Goal: Transaction & Acquisition: Obtain resource

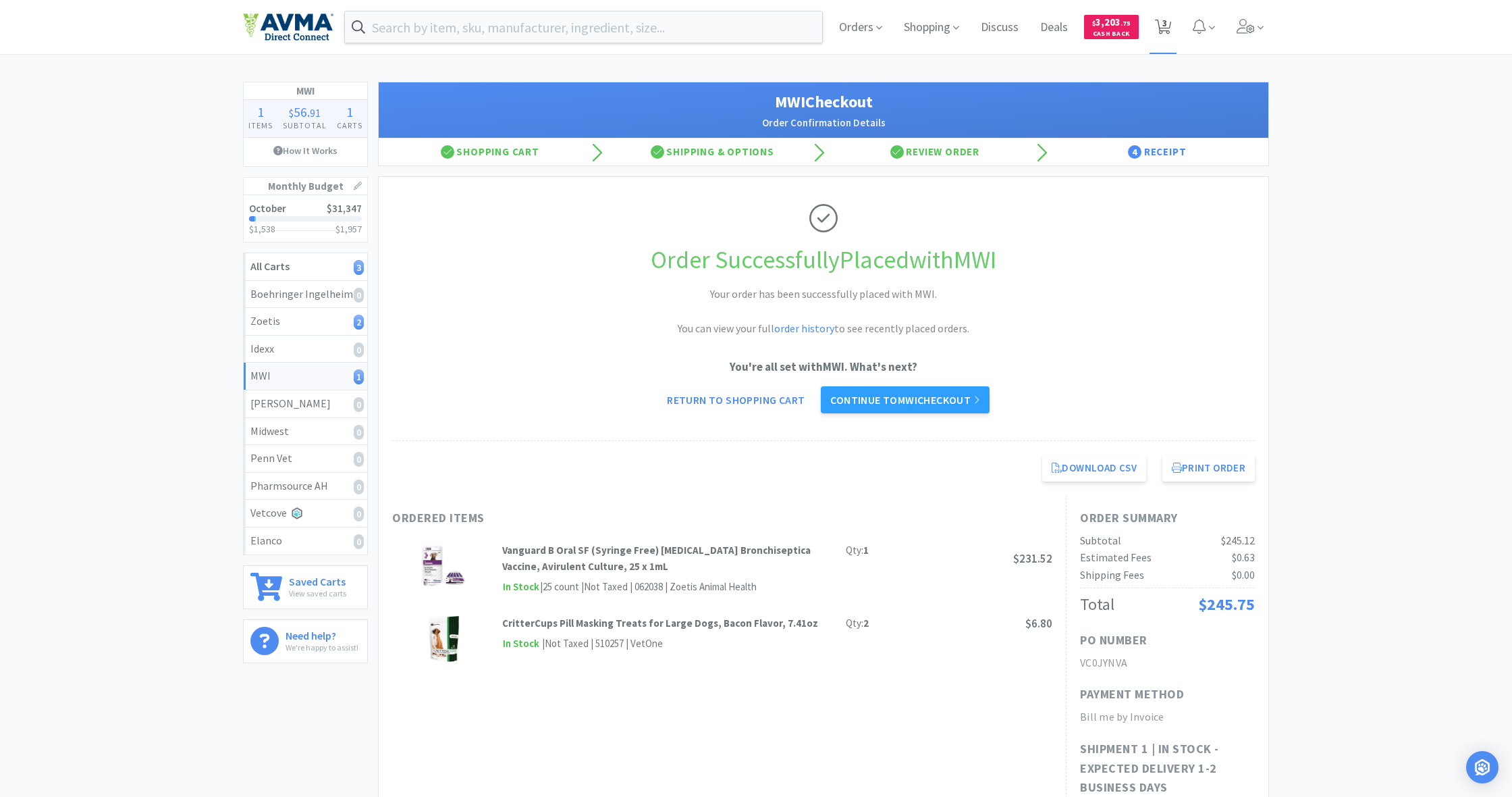
click at [893, 26] on span "3" at bounding box center [1165, 22] width 5 height 54
select select "5"
select select "1"
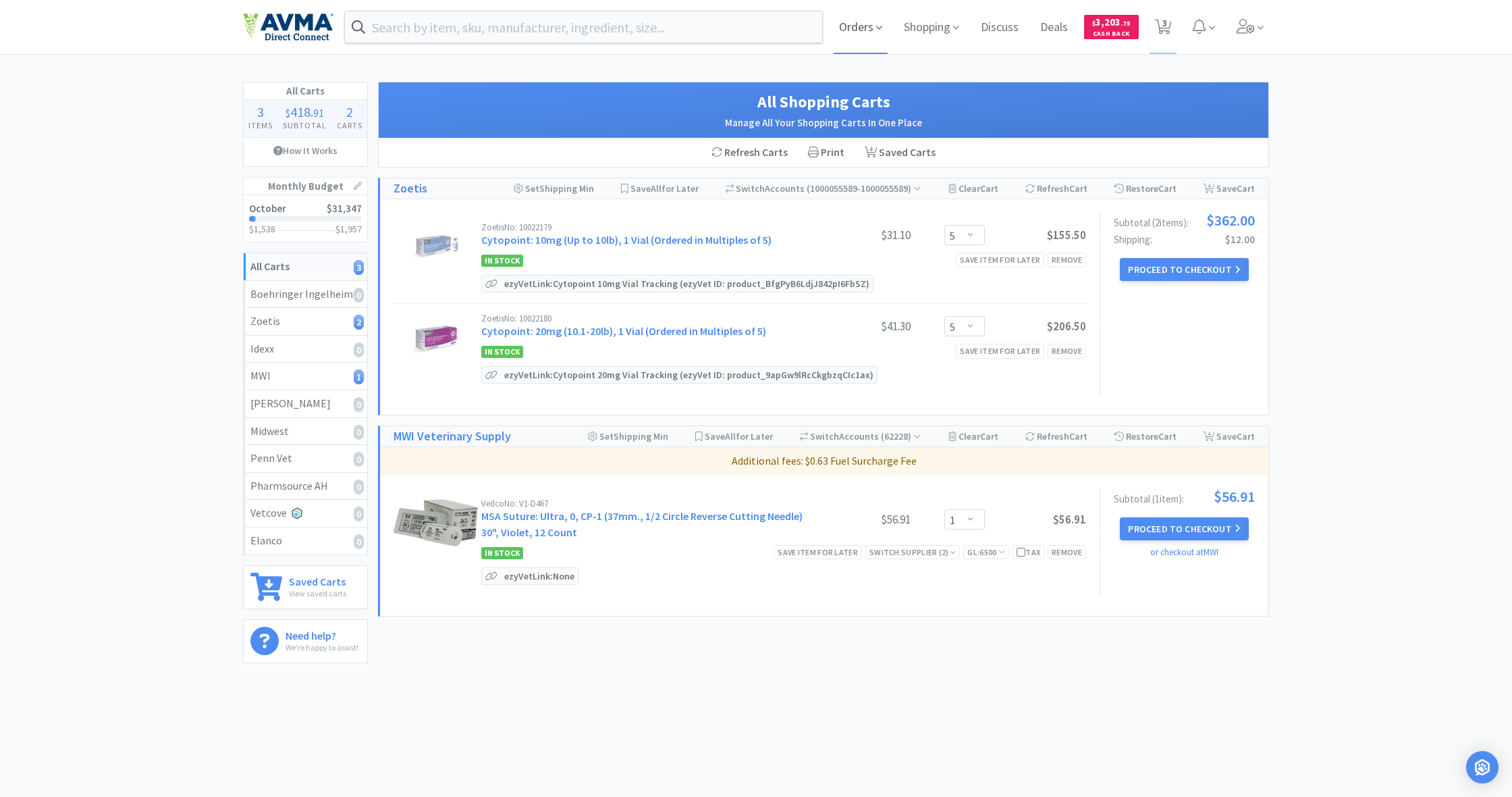
click at [856, 27] on span "Orders" at bounding box center [860, 27] width 54 height 54
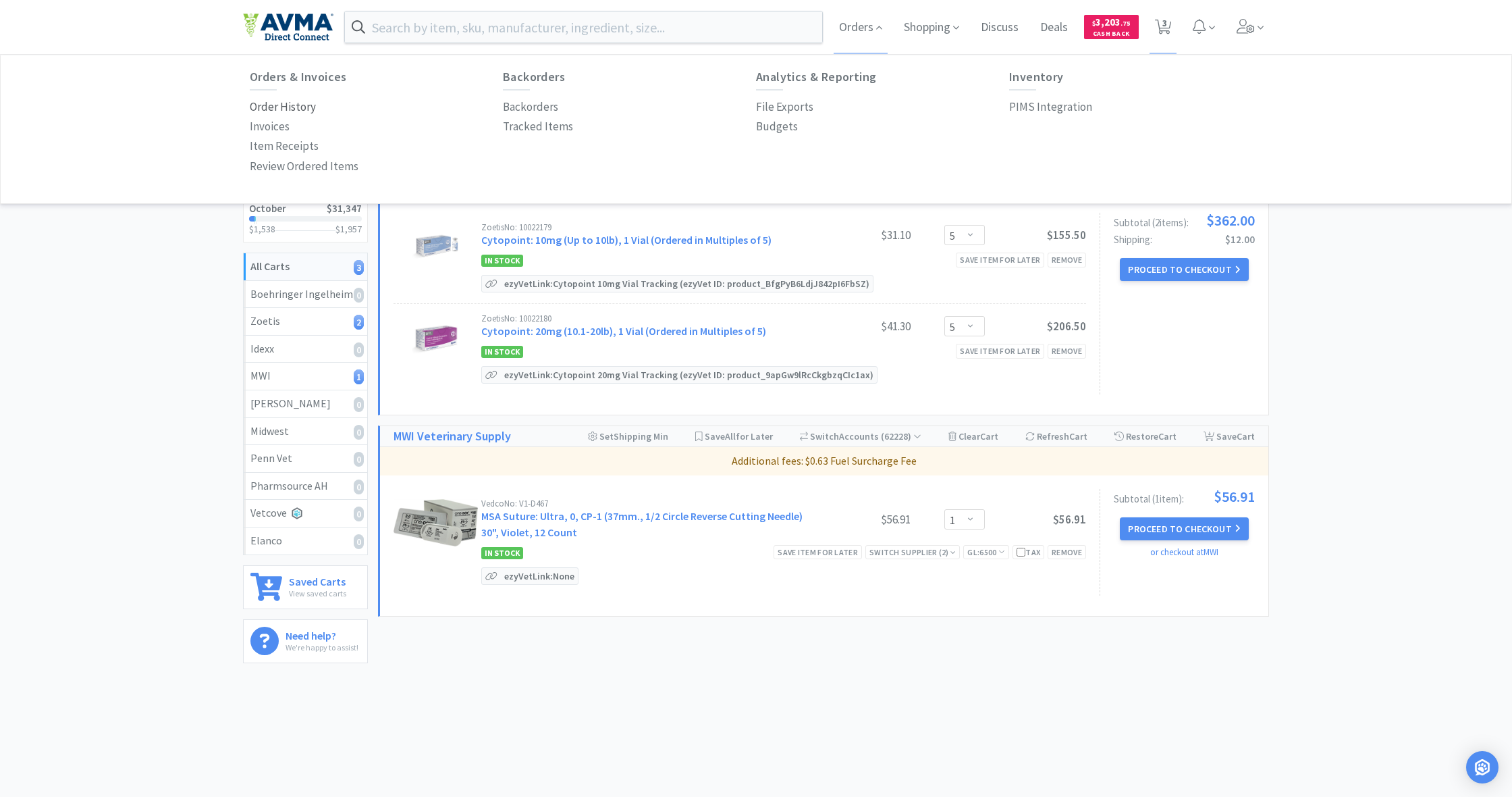
click at [276, 107] on p "Order History" at bounding box center [282, 107] width 66 height 18
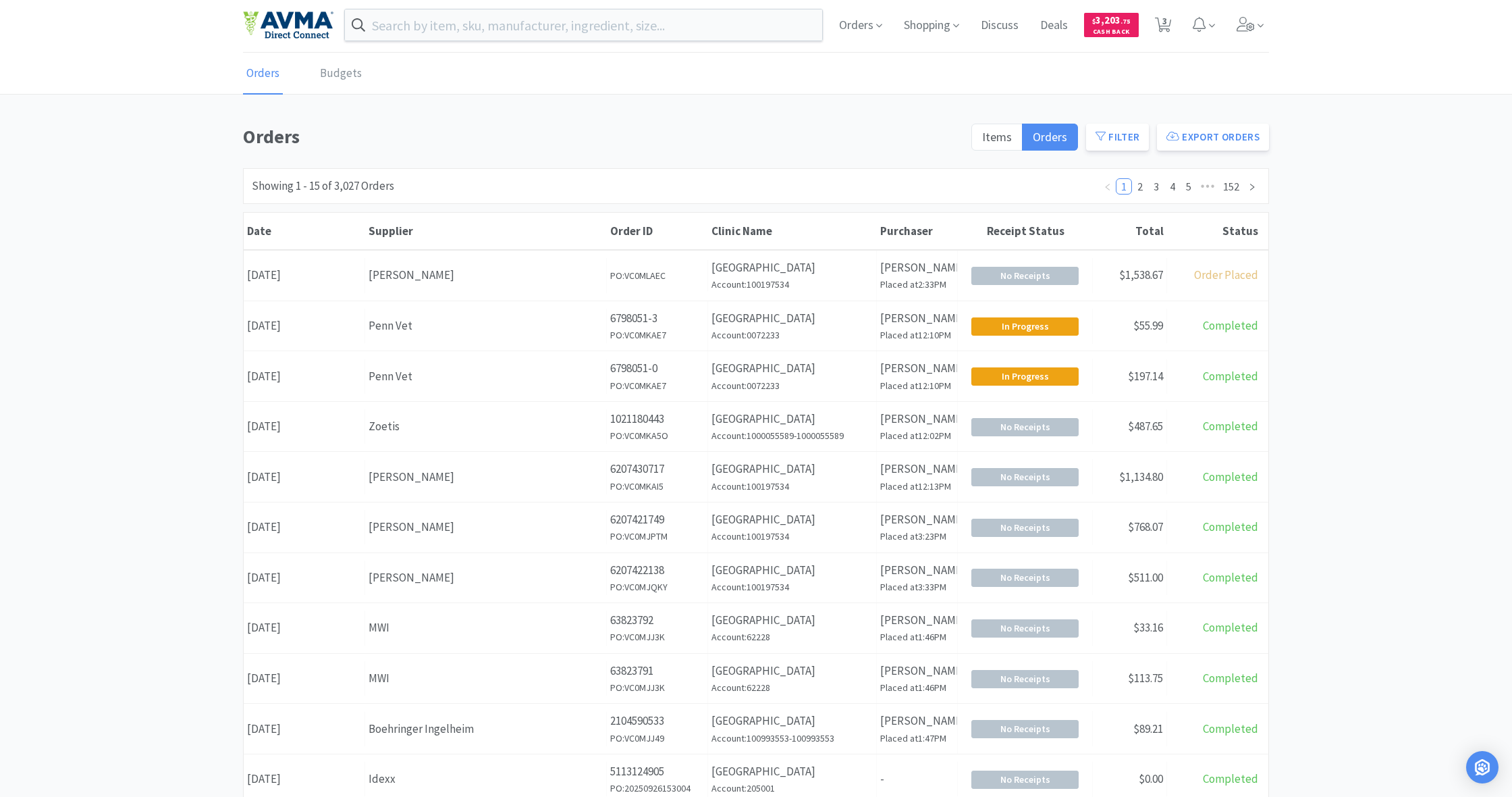
scroll to position [2, 0]
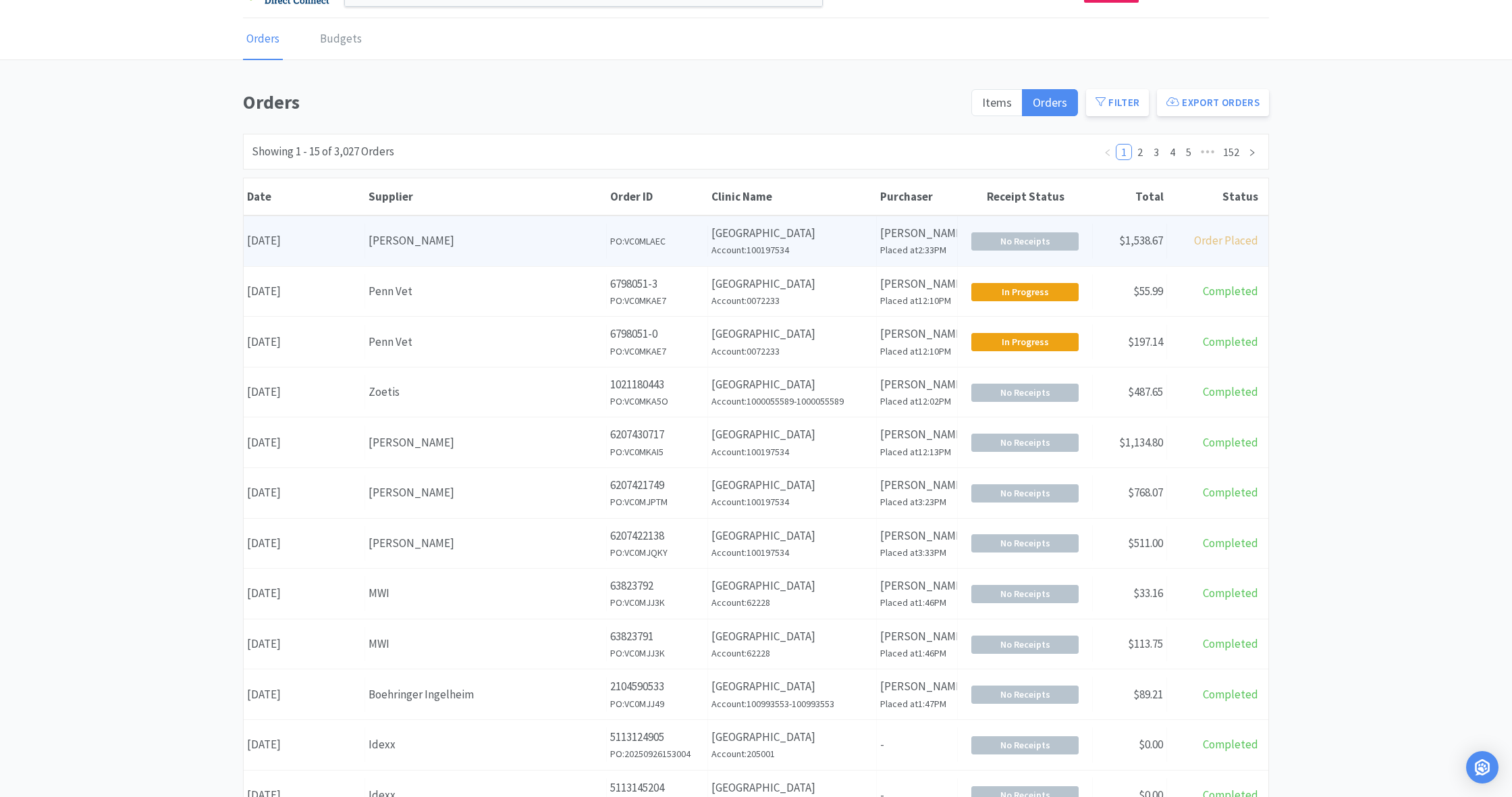
click at [473, 250] on div "Supplier [PERSON_NAME]" at bounding box center [486, 240] width 241 height 34
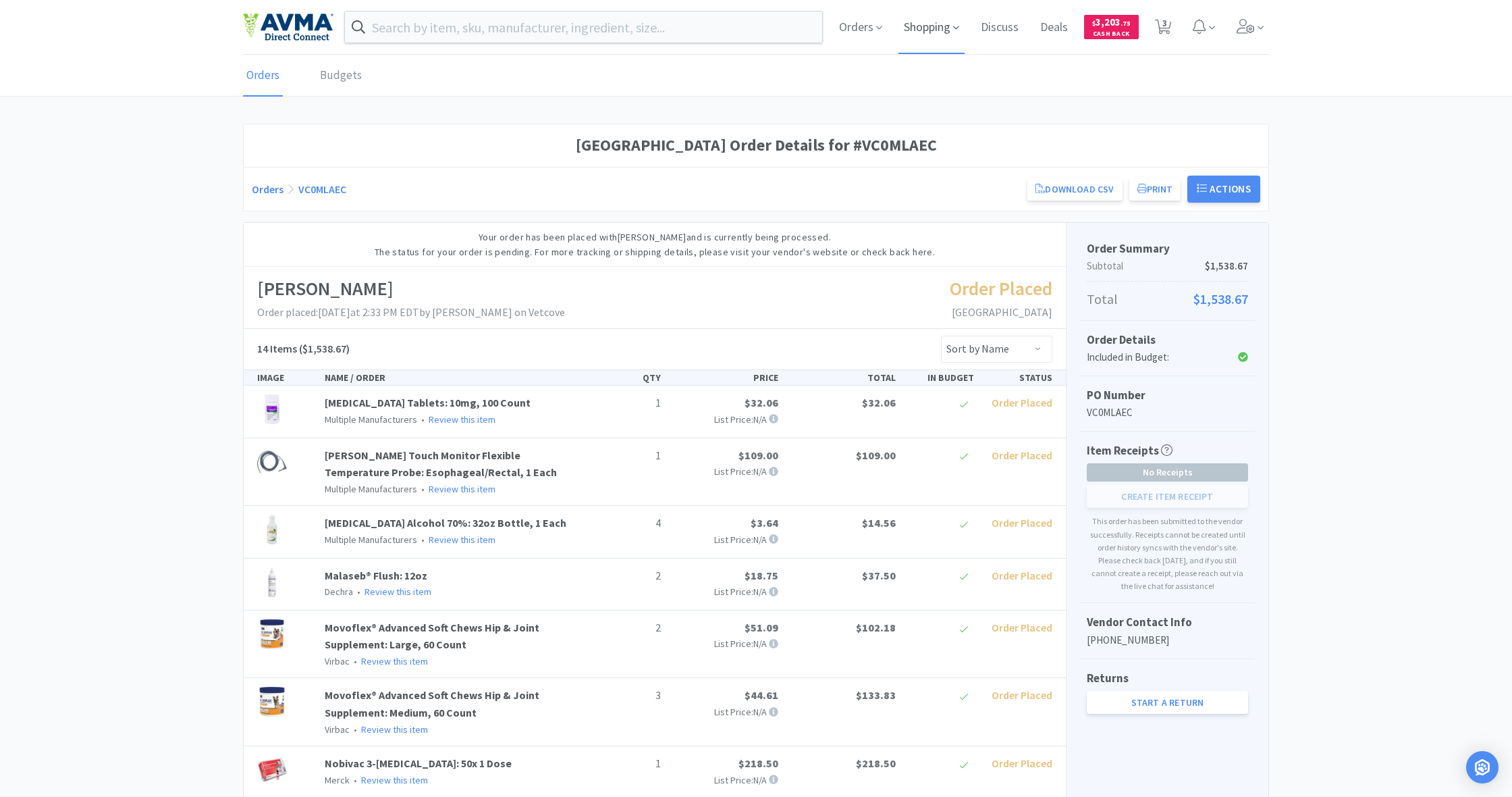
click at [893, 30] on span "Shopping" at bounding box center [931, 27] width 66 height 54
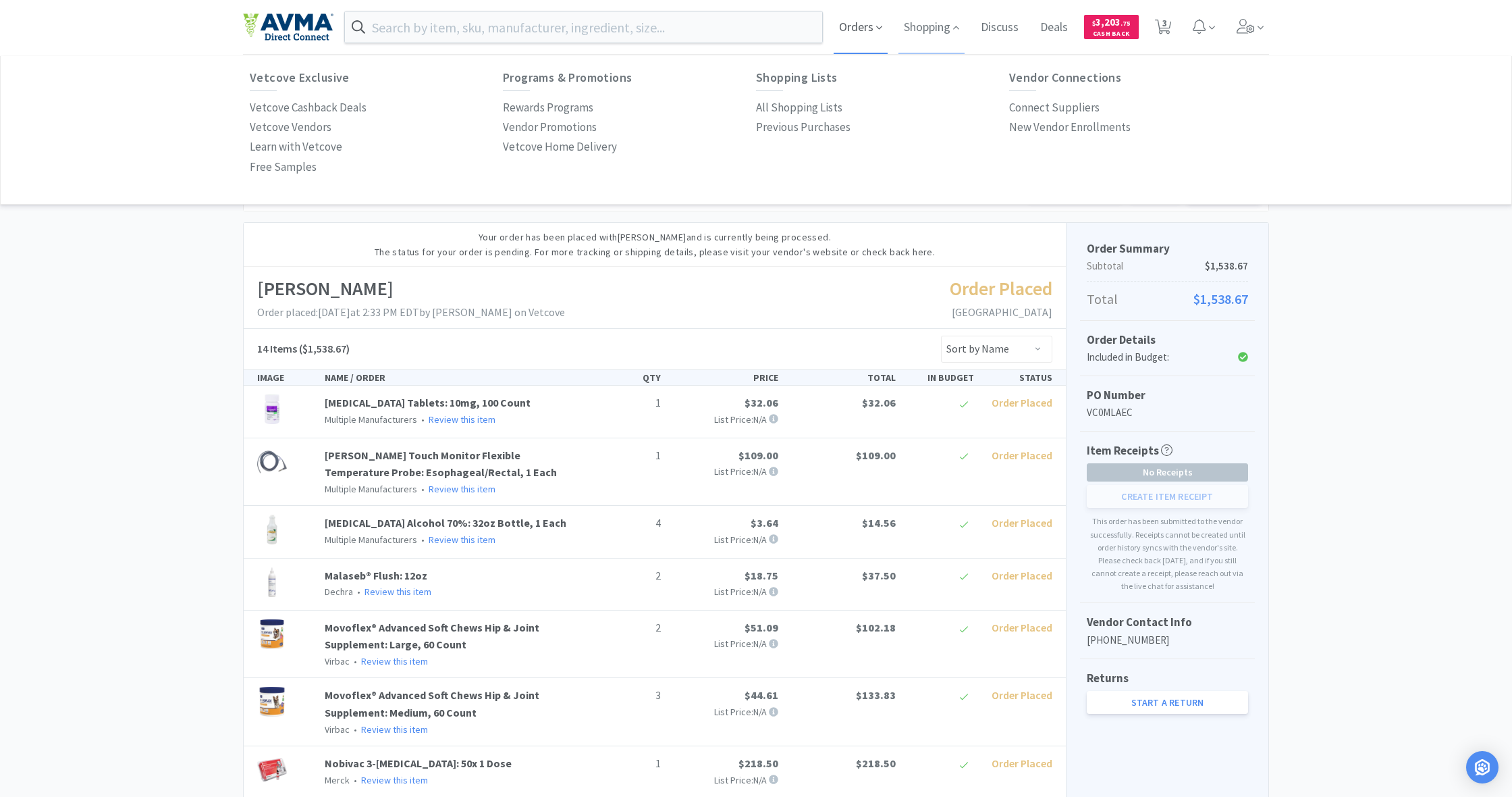
click at [863, 27] on span "Orders" at bounding box center [860, 27] width 54 height 54
click at [262, 129] on p "Invoices" at bounding box center [270, 127] width 40 height 18
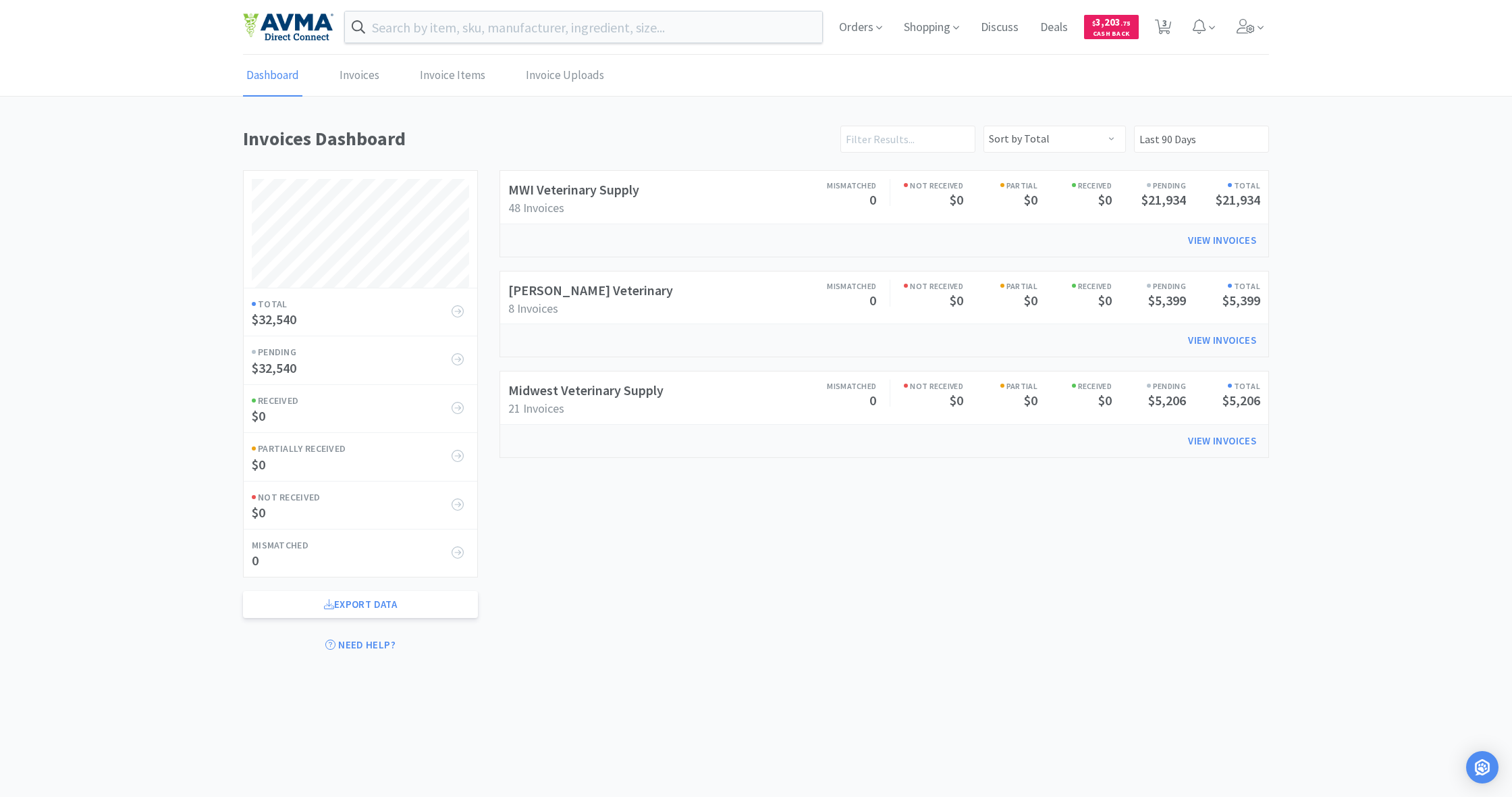
scroll to position [533, 1027]
click at [893, 238] on link "View Invoices" at bounding box center [1222, 240] width 87 height 27
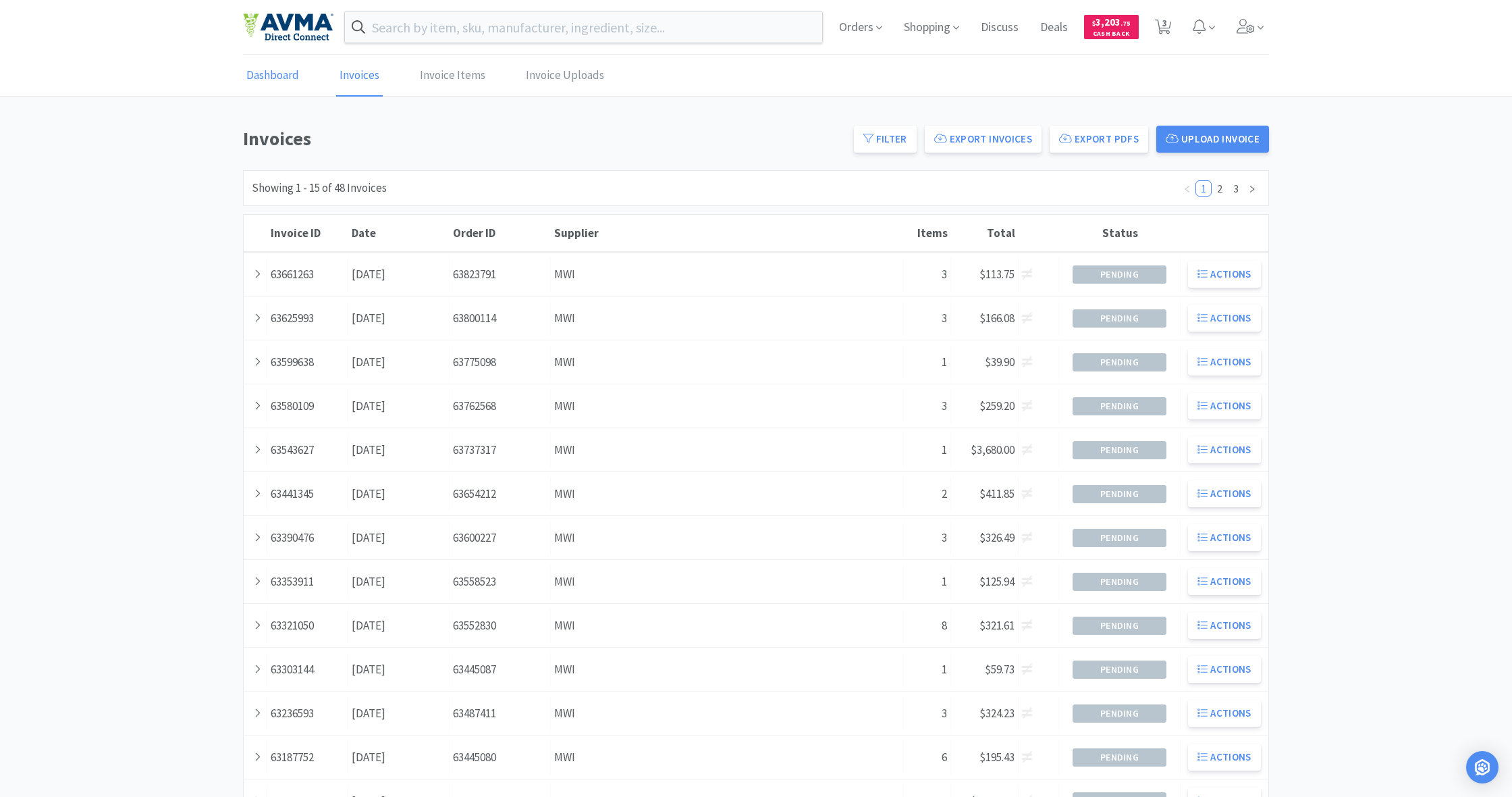
click at [283, 75] on link "Dashboard" at bounding box center [272, 75] width 59 height 41
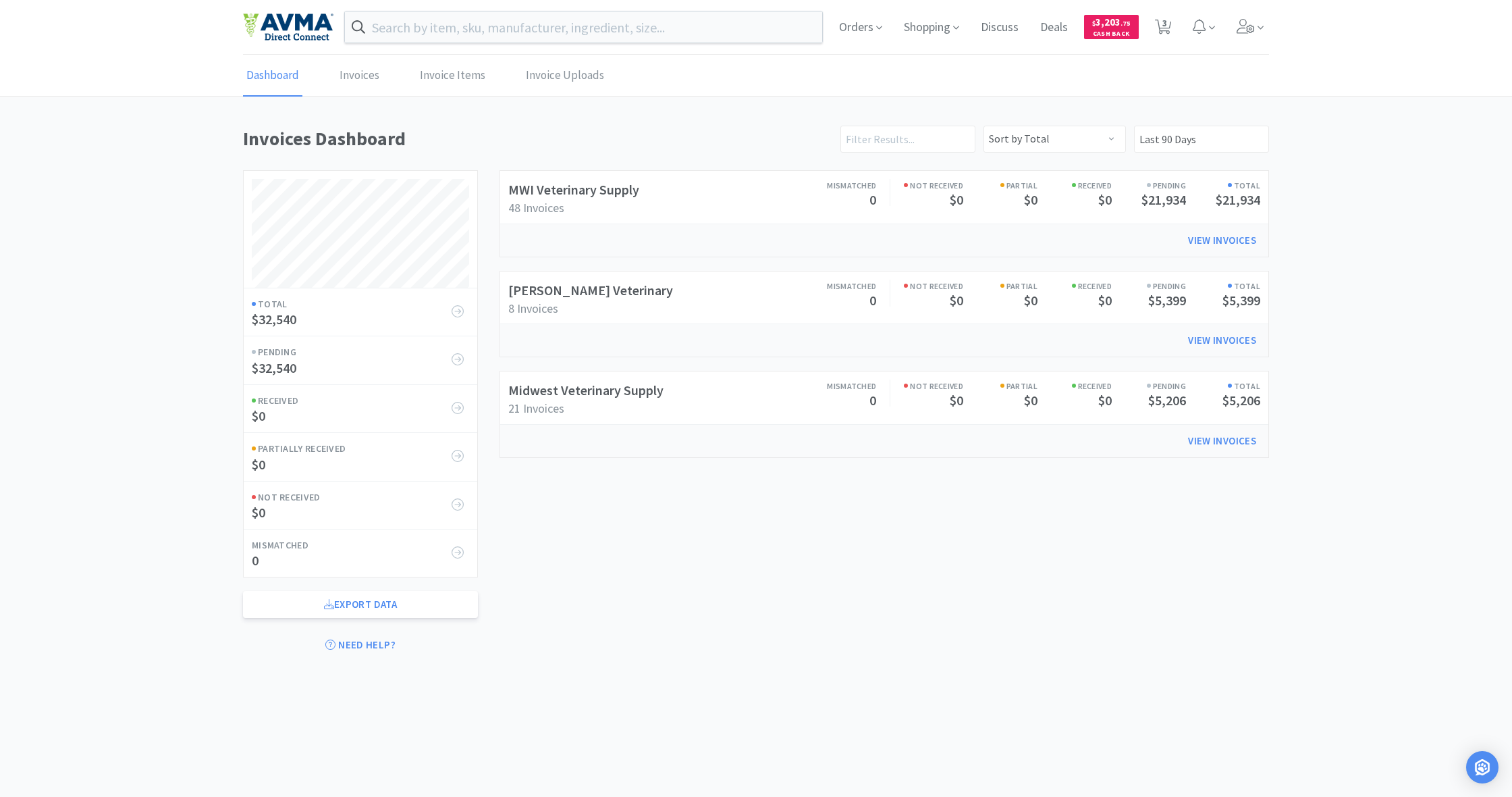
scroll to position [533, 1027]
click at [853, 23] on span "Orders" at bounding box center [860, 27] width 54 height 54
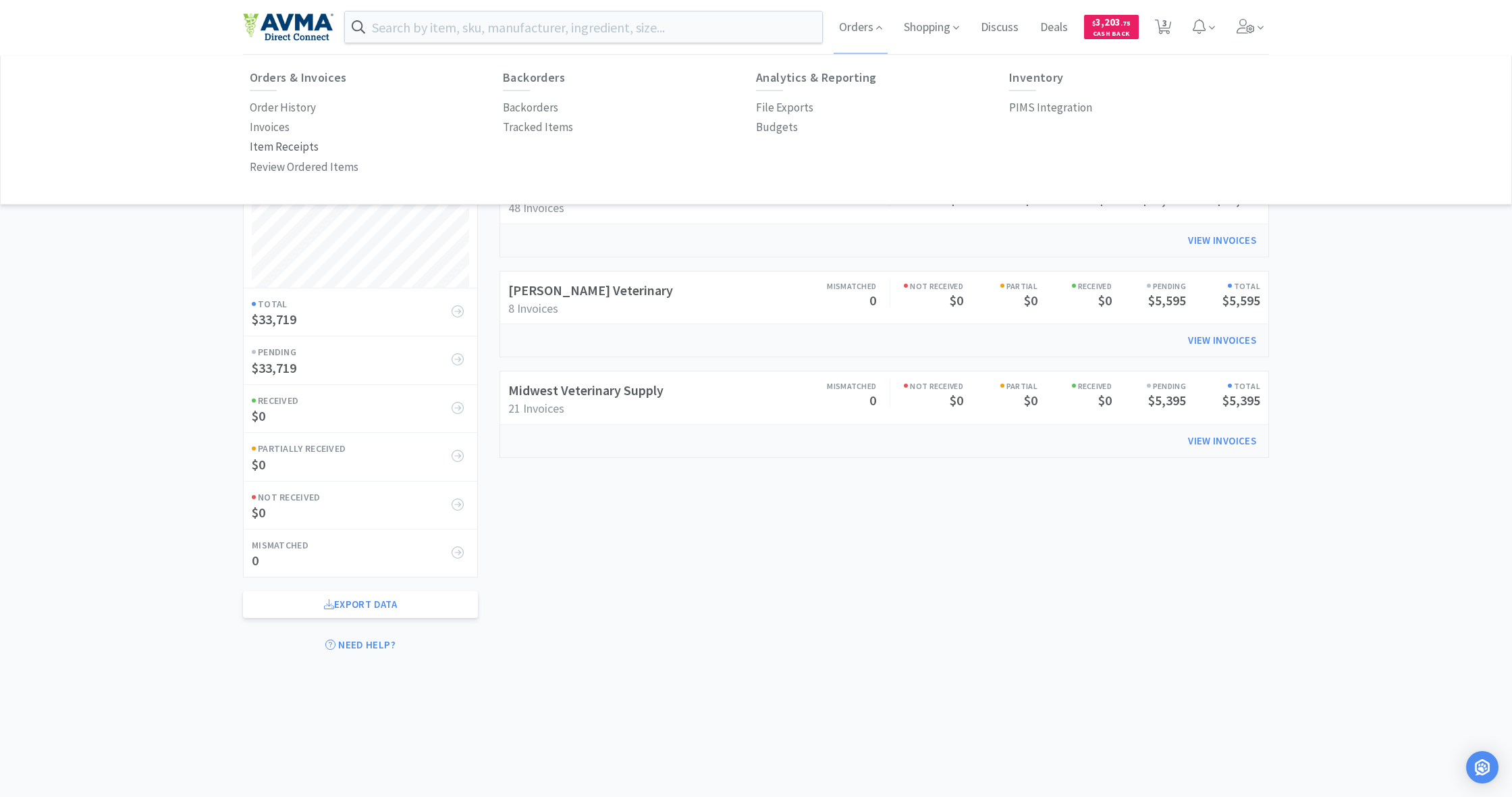
click at [271, 146] on p "Item Receipts" at bounding box center [284, 147] width 69 height 18
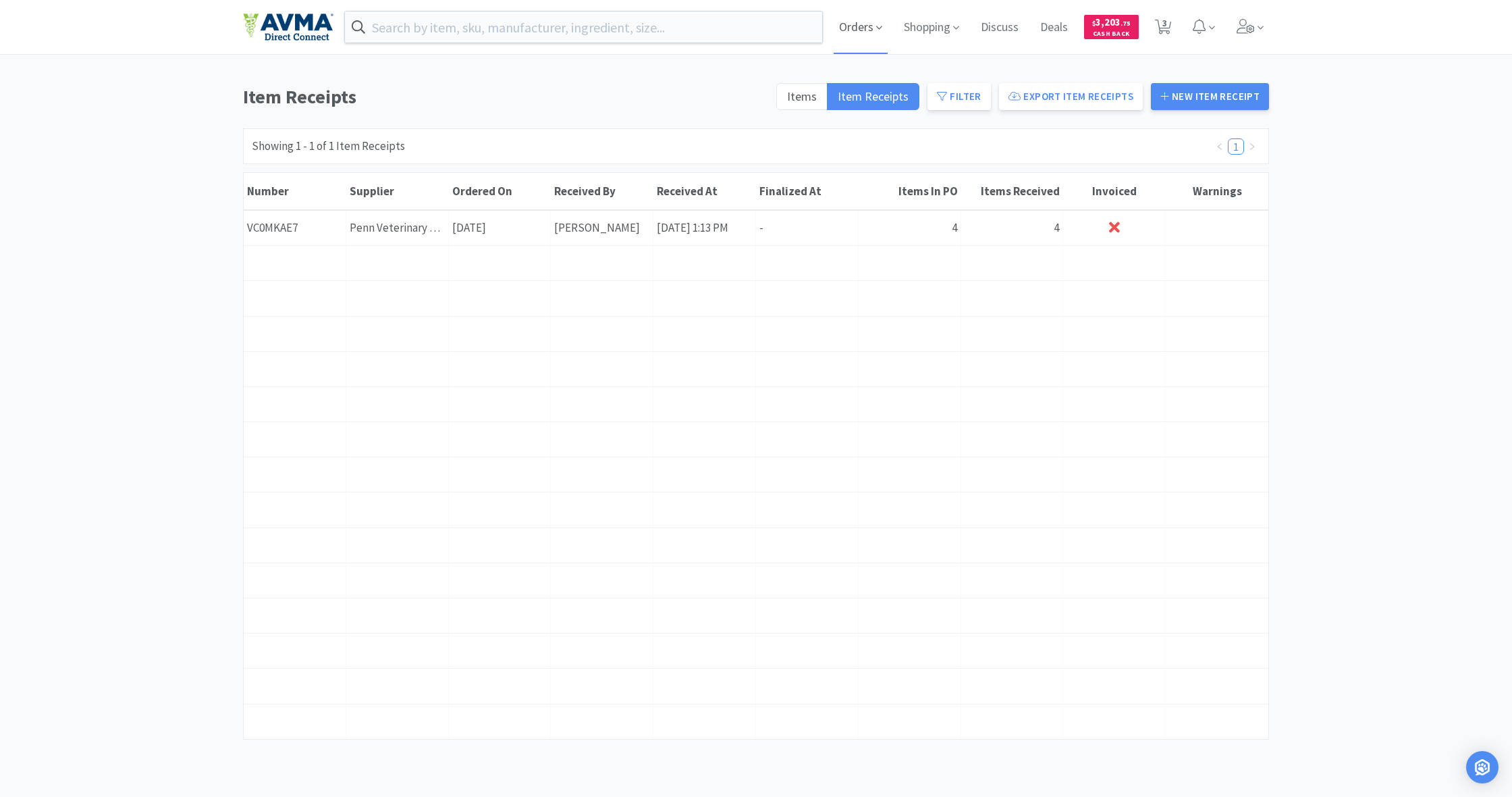
click at [849, 27] on span "Orders" at bounding box center [860, 27] width 54 height 54
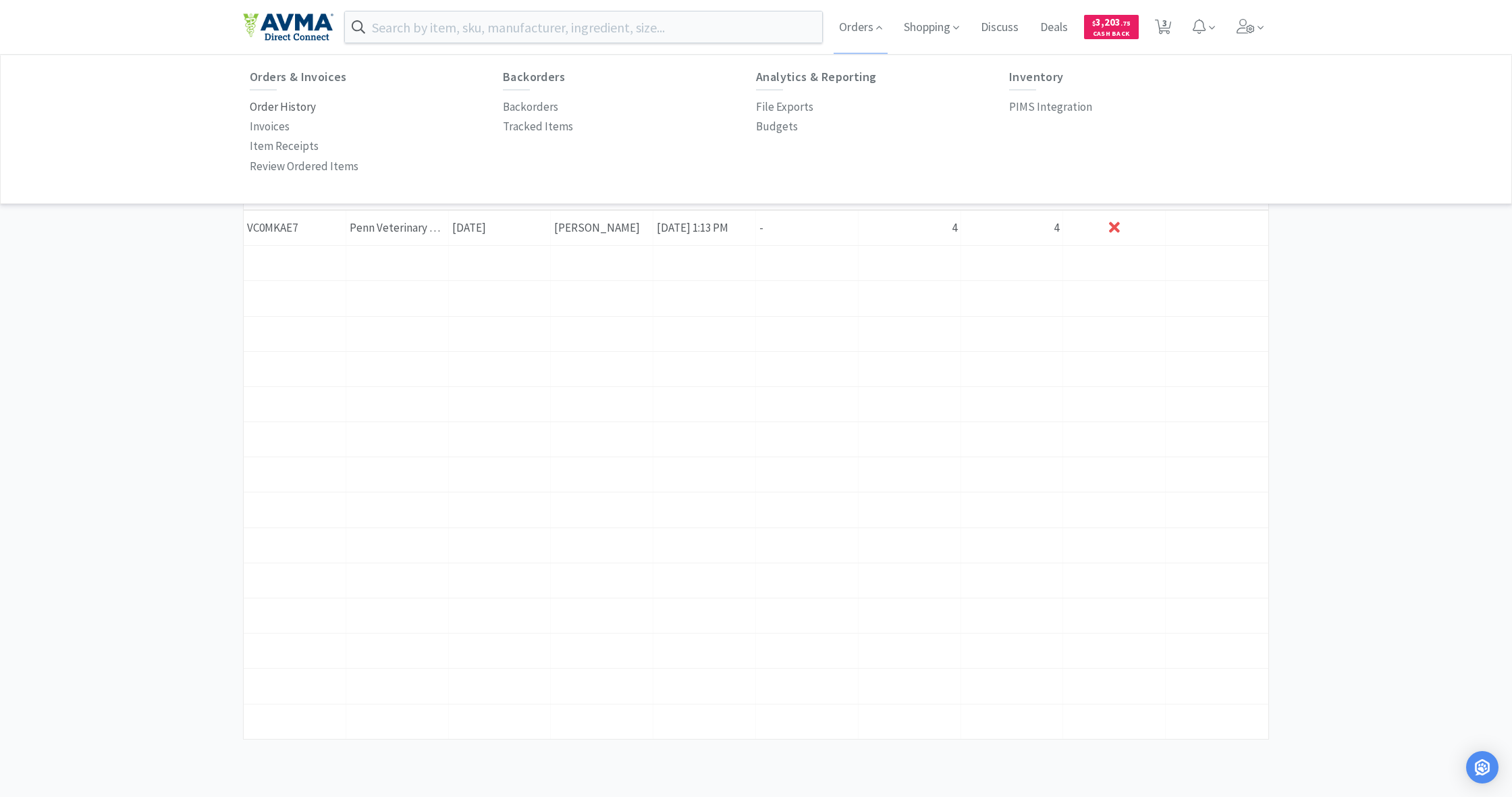
click at [286, 108] on p "Order History" at bounding box center [282, 107] width 66 height 18
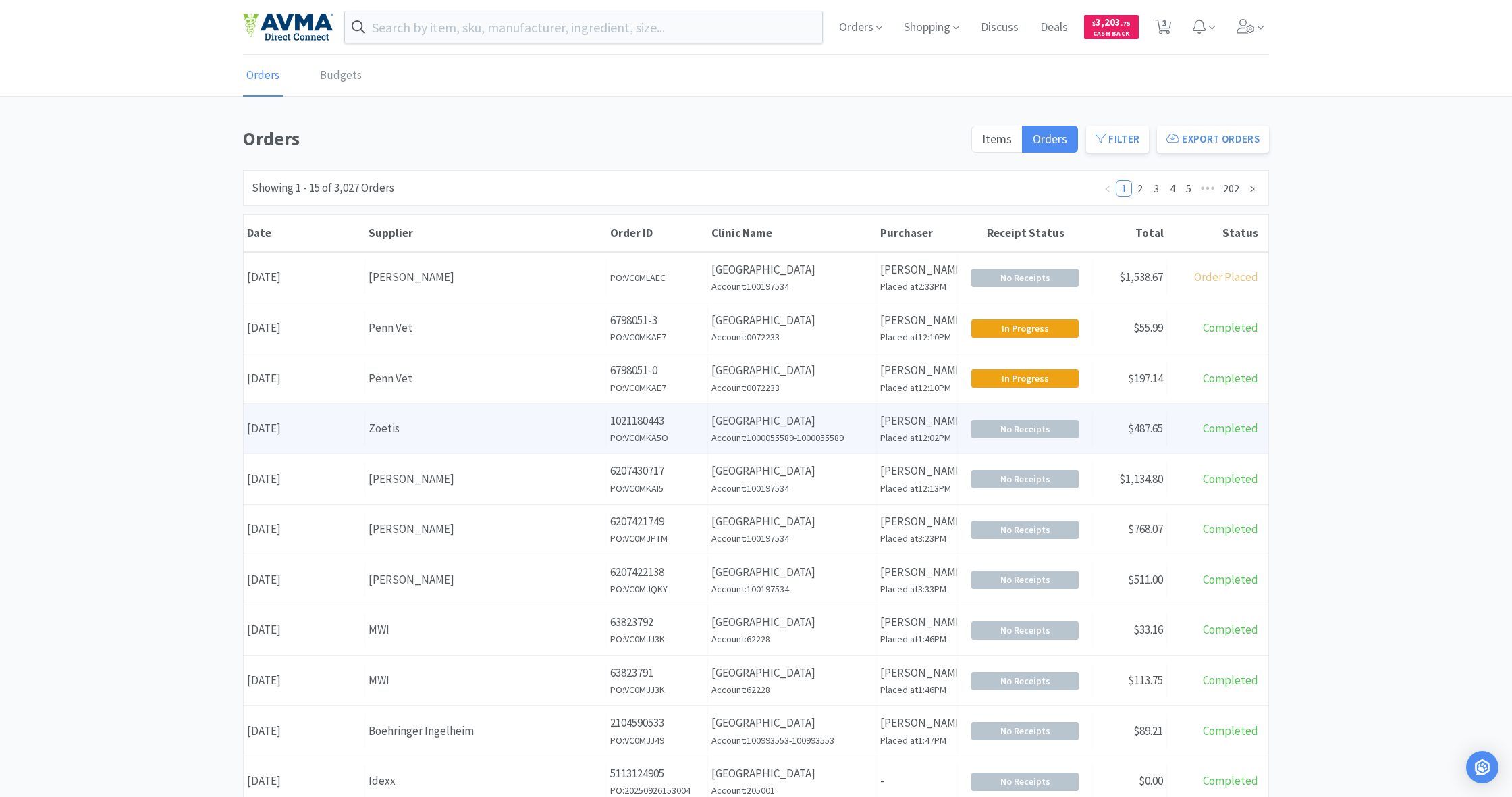
click at [540, 433] on div "Zoetis" at bounding box center [485, 429] width 234 height 18
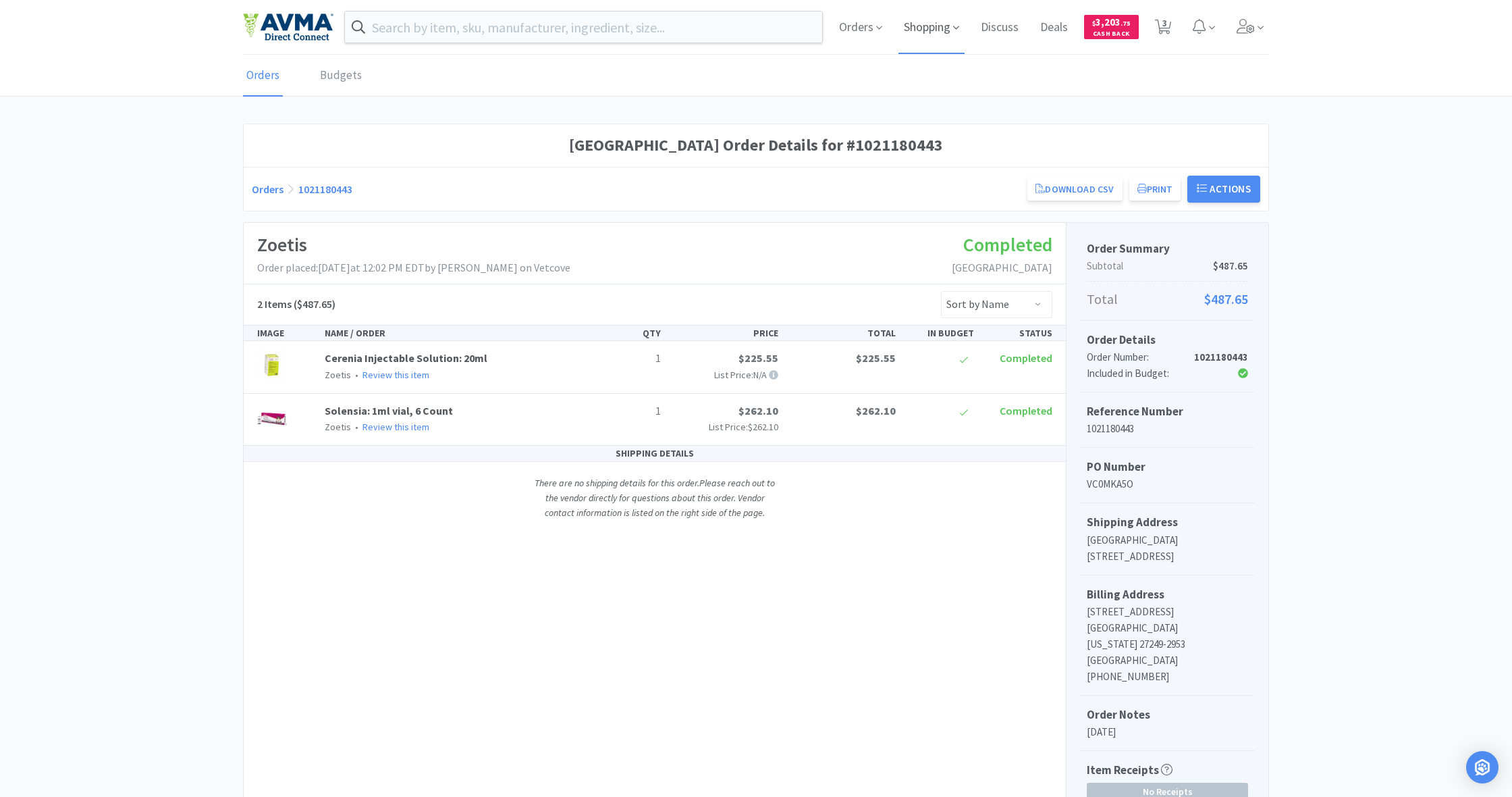
click at [893, 27] on span "Shopping" at bounding box center [931, 27] width 66 height 54
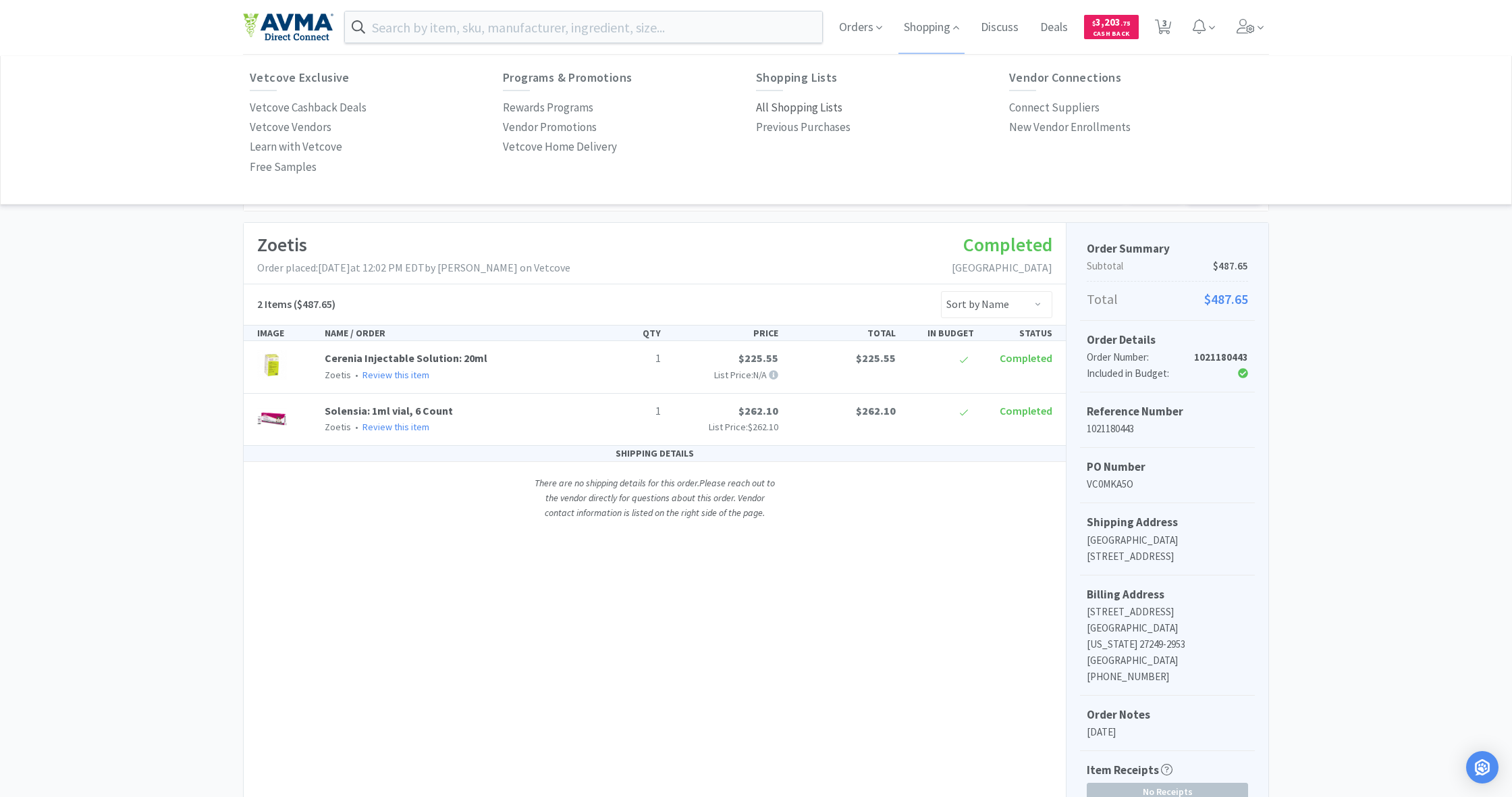
click at [791, 109] on p "All Shopping Lists" at bounding box center [799, 107] width 87 height 18
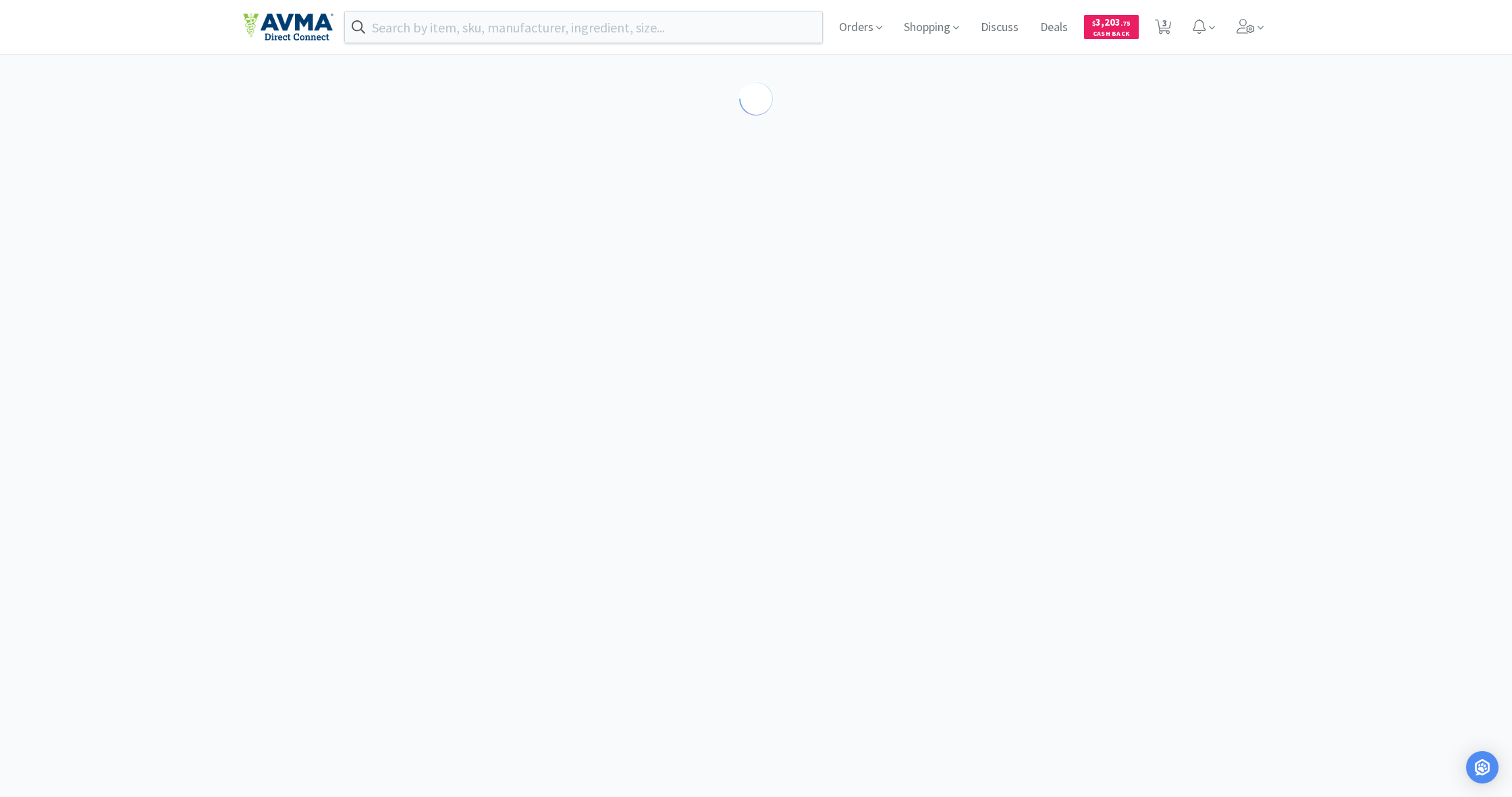
select select "1"
select select "5"
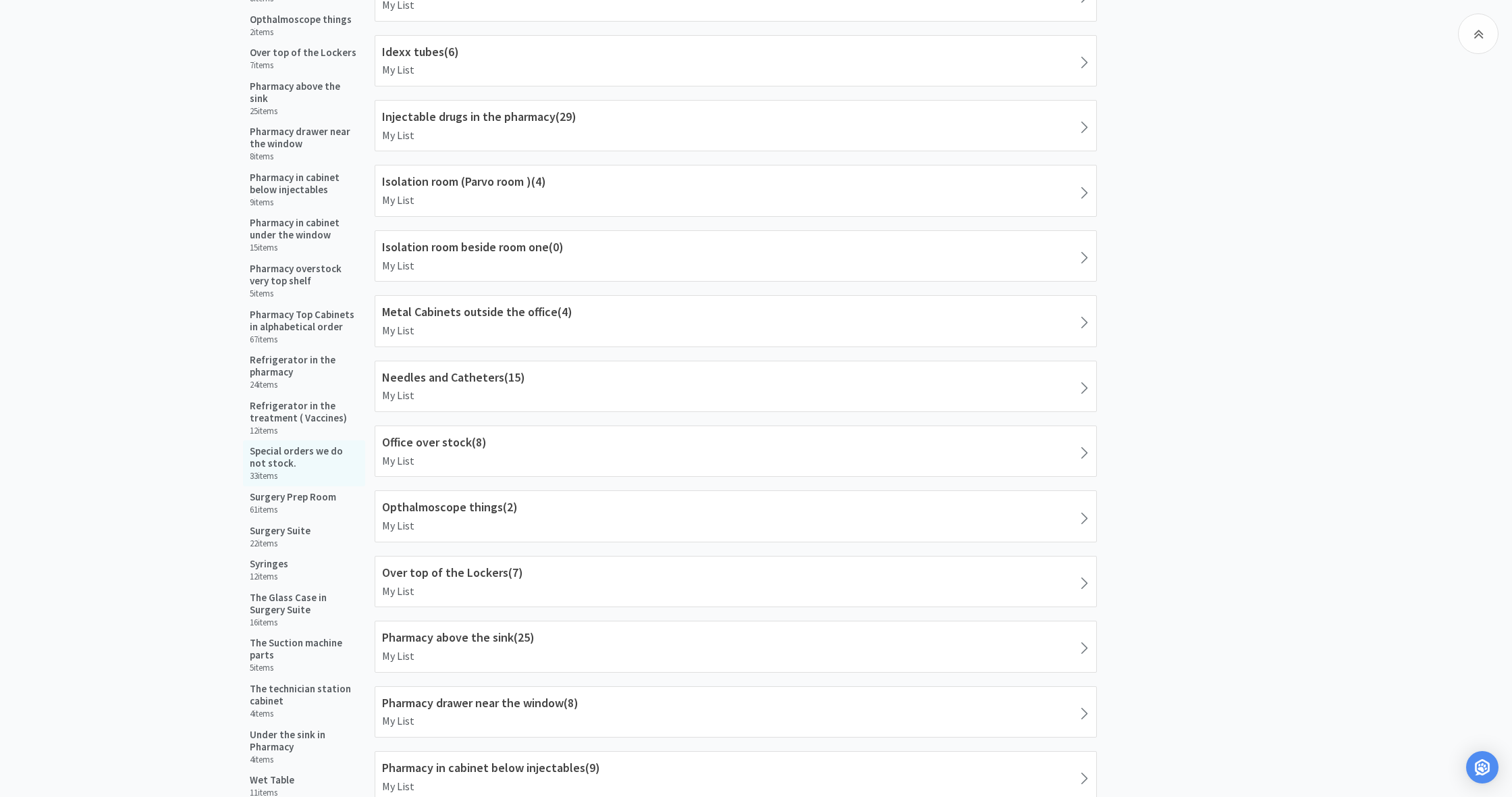
scroll to position [1222, 0]
click at [273, 444] on h5 "Special orders we do not stock." at bounding box center [304, 456] width 109 height 24
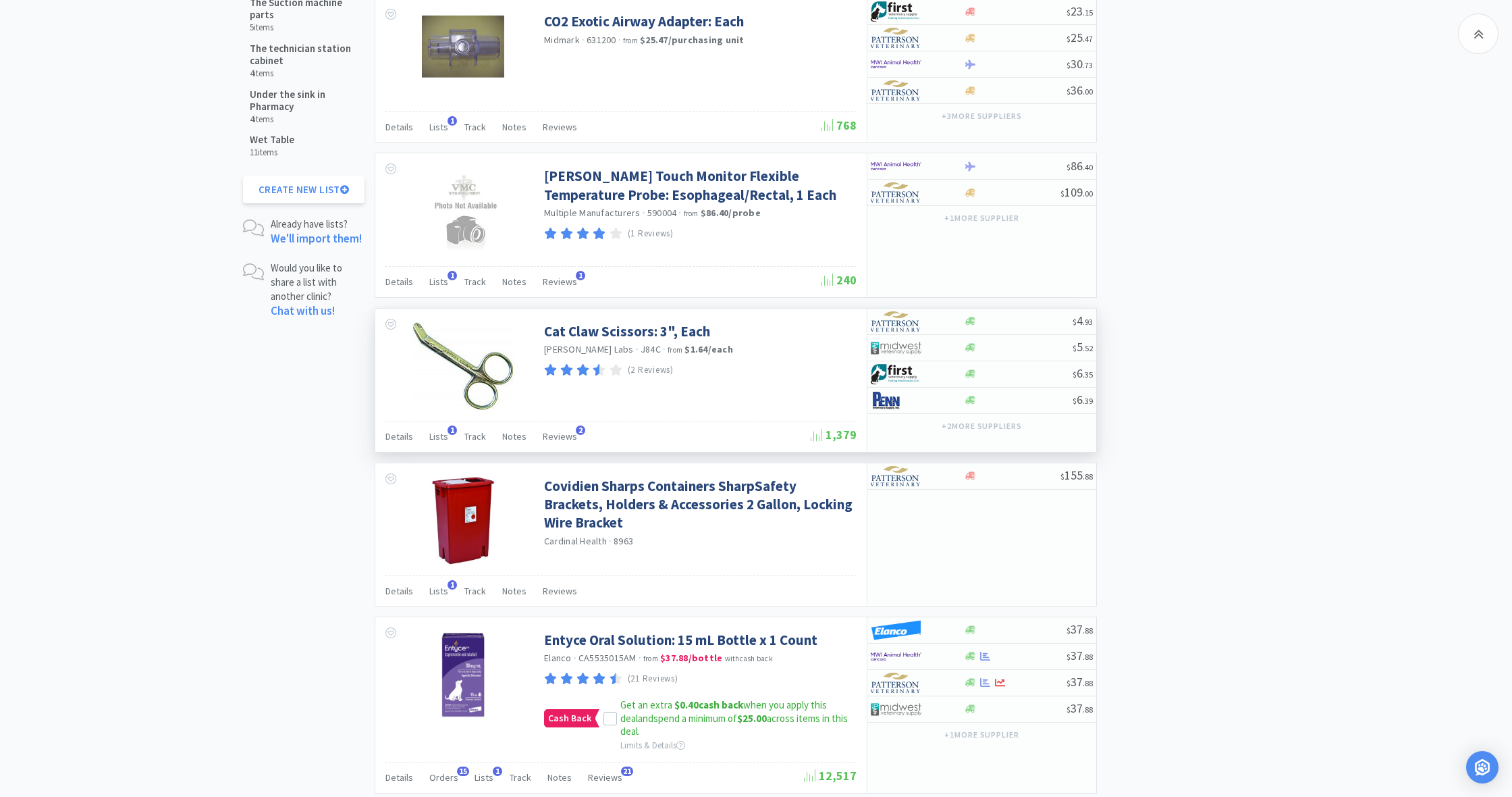
scroll to position [1852, 0]
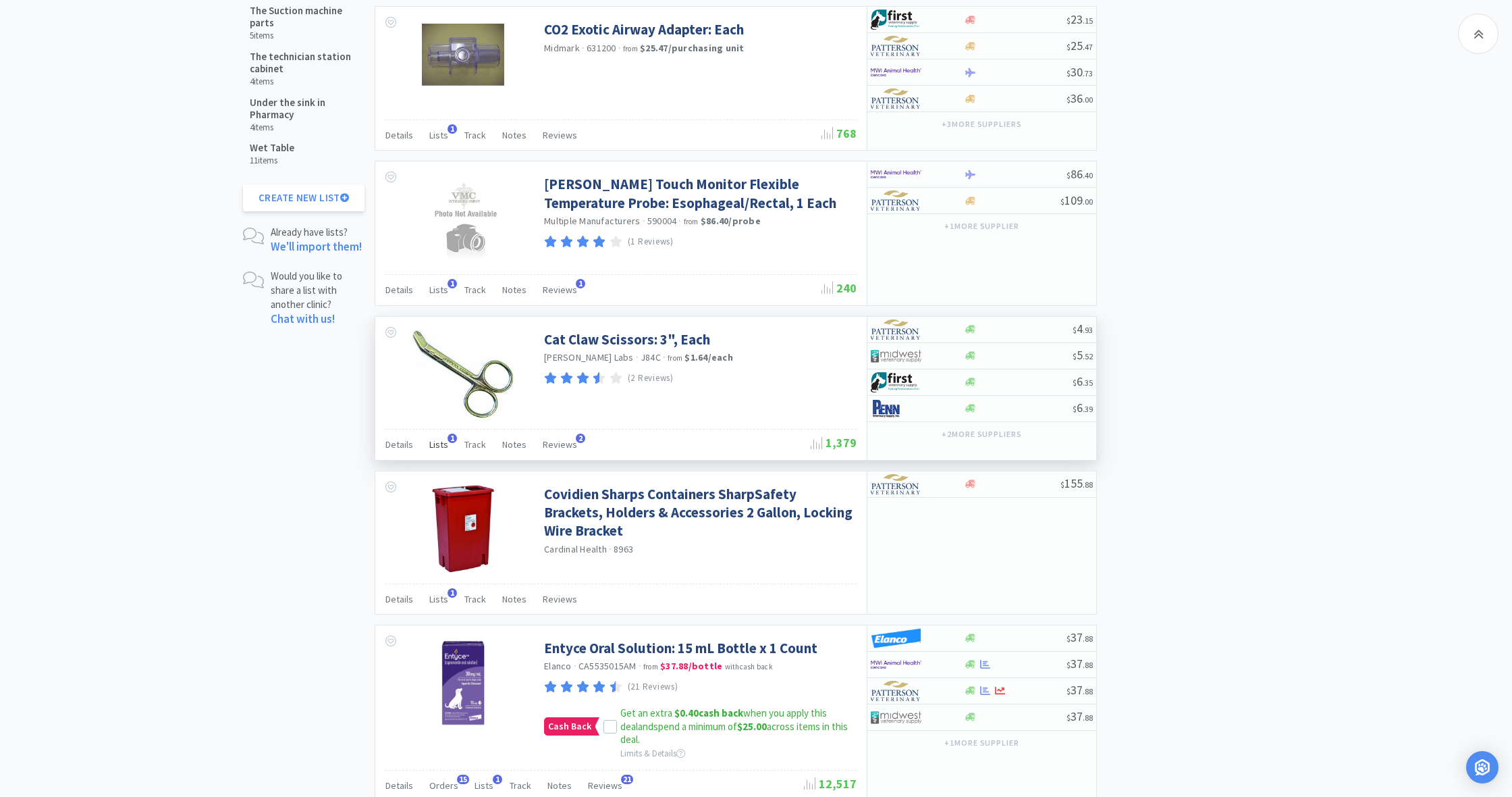
click at [441, 438] on span "Lists" at bounding box center [439, 444] width 19 height 12
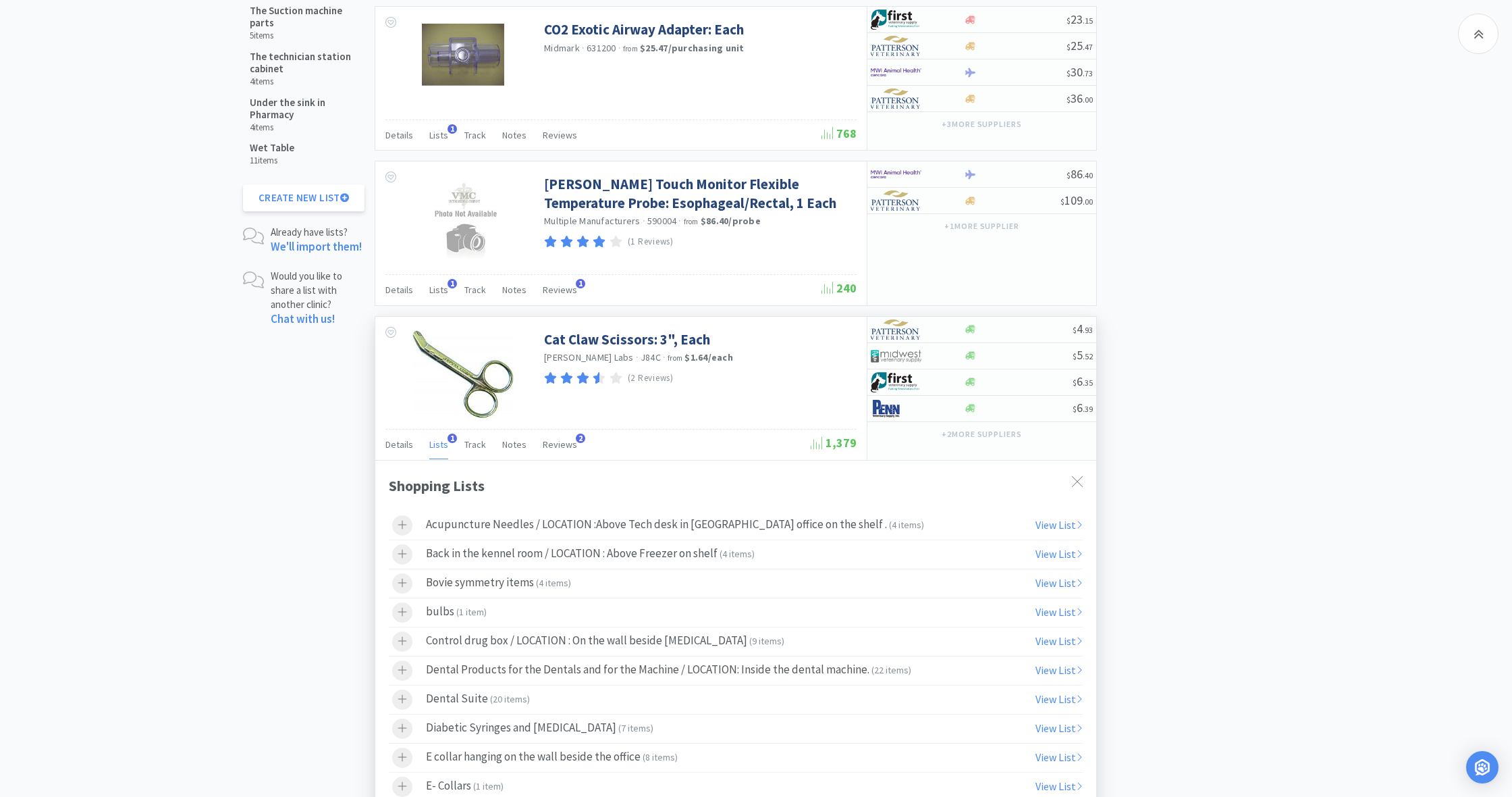
click at [663, 412] on div "Cat Claw Scissors: 3", Each [PERSON_NAME] Labs · J84C · from $1.64 / each (2 Re…" at bounding box center [621, 372] width 491 height 112
click at [688, 388] on div "Cat Claw Scissors: 3", Each [PERSON_NAME] Labs · J84C · from $1.64 / each (2 Re…" at bounding box center [621, 372] width 491 height 112
click at [893, 371] on div "Shopping Lists Vetcove Lists Previously Purchased 620 items Free Products 36 it…" at bounding box center [756, 167] width 1027 height 3875
click at [306, 371] on div "Shopping Lists Vetcove Lists Previously Purchased 620 items Free Products 36 it…" at bounding box center [756, 167] width 1027 height 3875
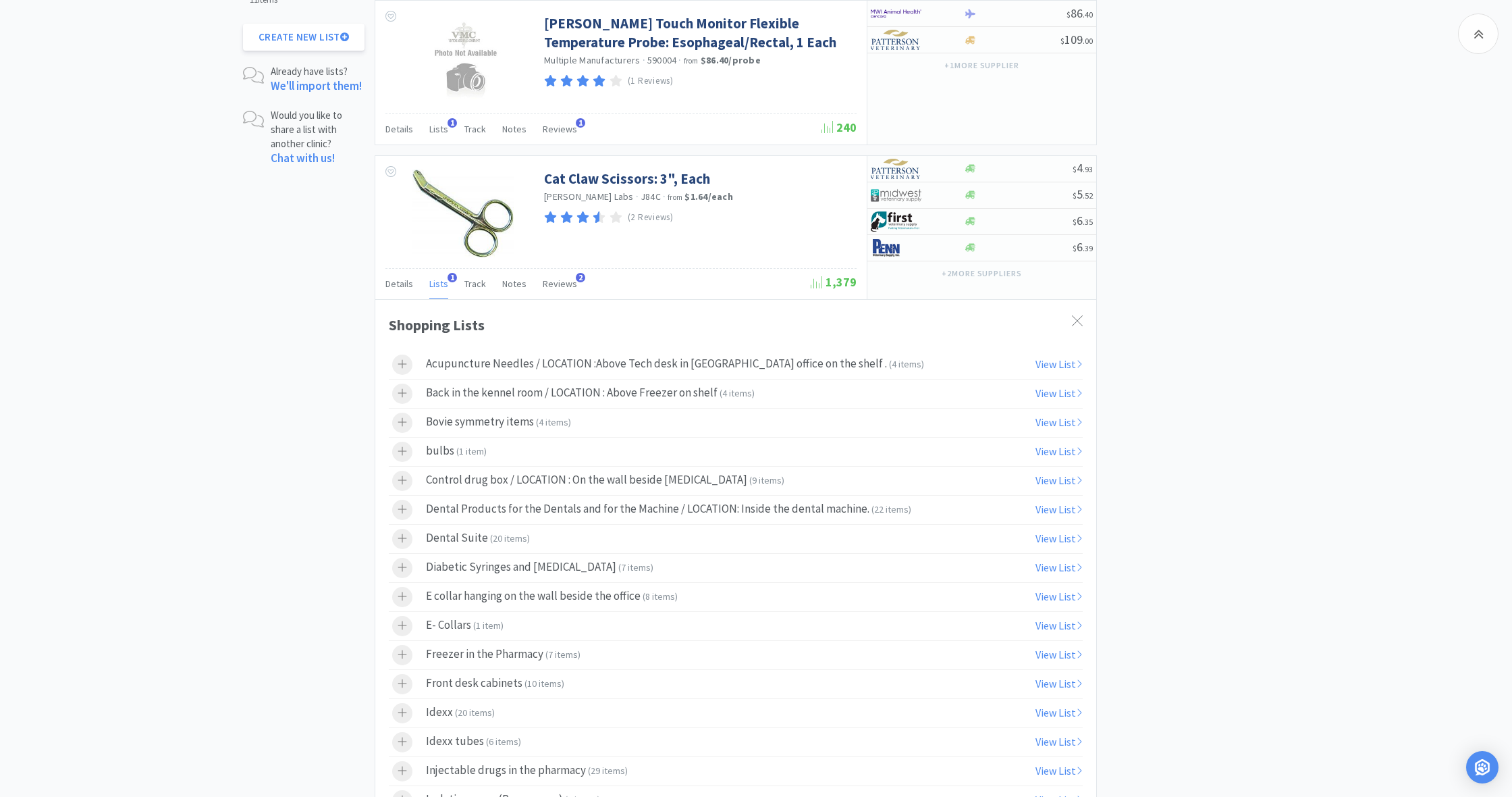
scroll to position [2039, 0]
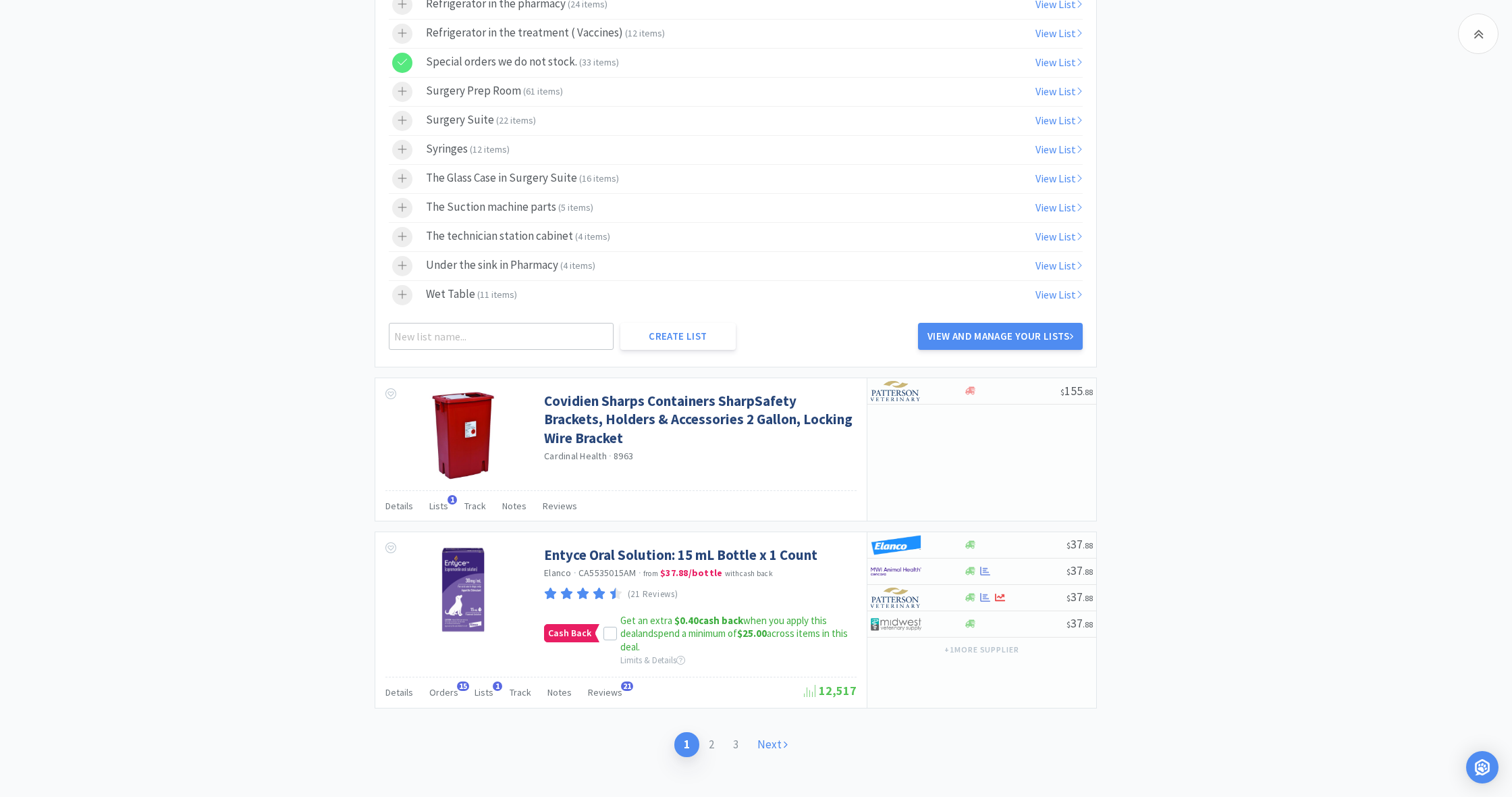
scroll to position [3186, 0]
click at [768, 580] on link "Next" at bounding box center [772, 745] width 49 height 25
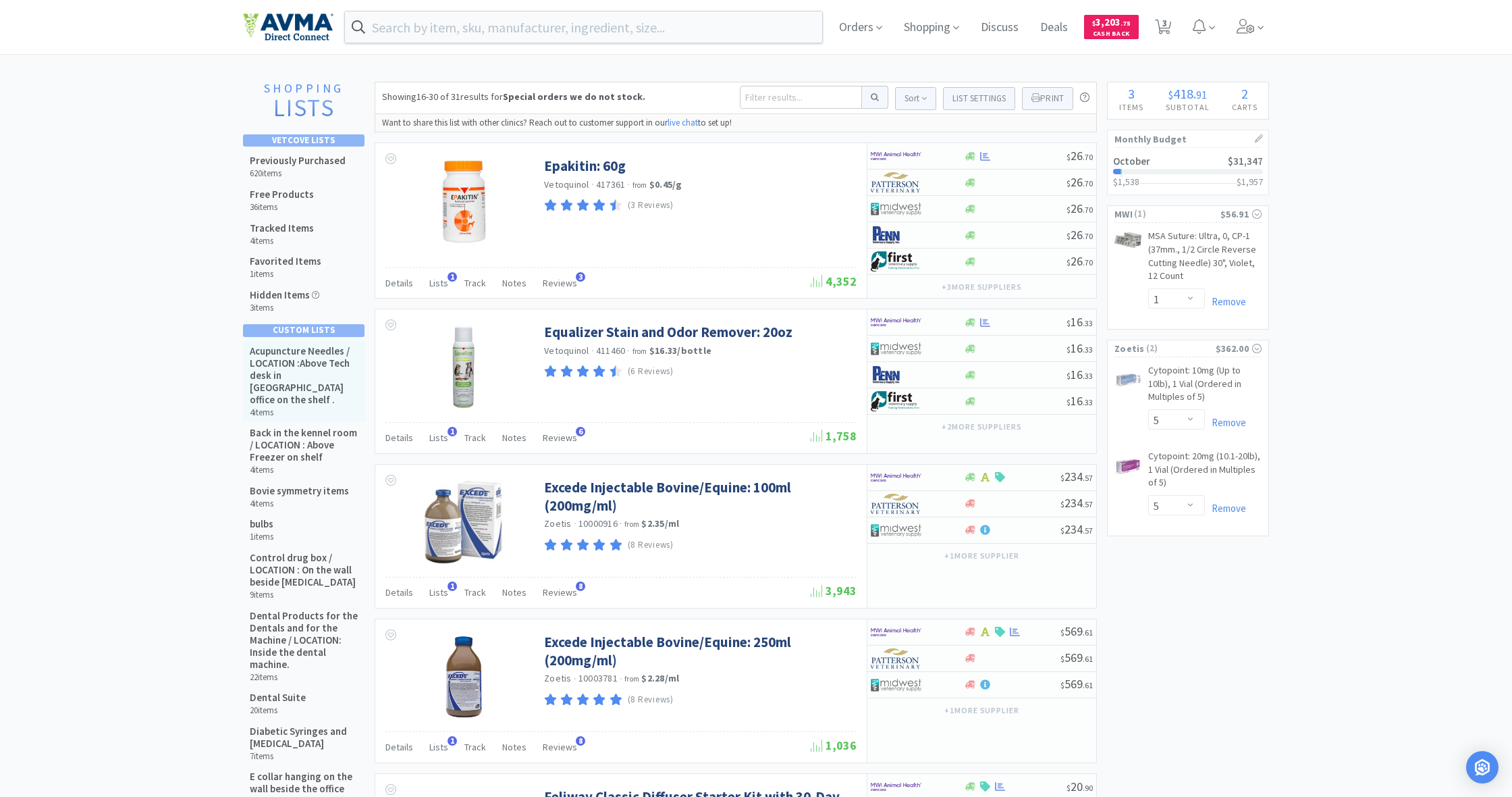
click at [276, 354] on h5 "Acupuncture Needles / LOCATION :Above Tech desk in [GEOGRAPHIC_DATA] office on …" at bounding box center [304, 375] width 109 height 61
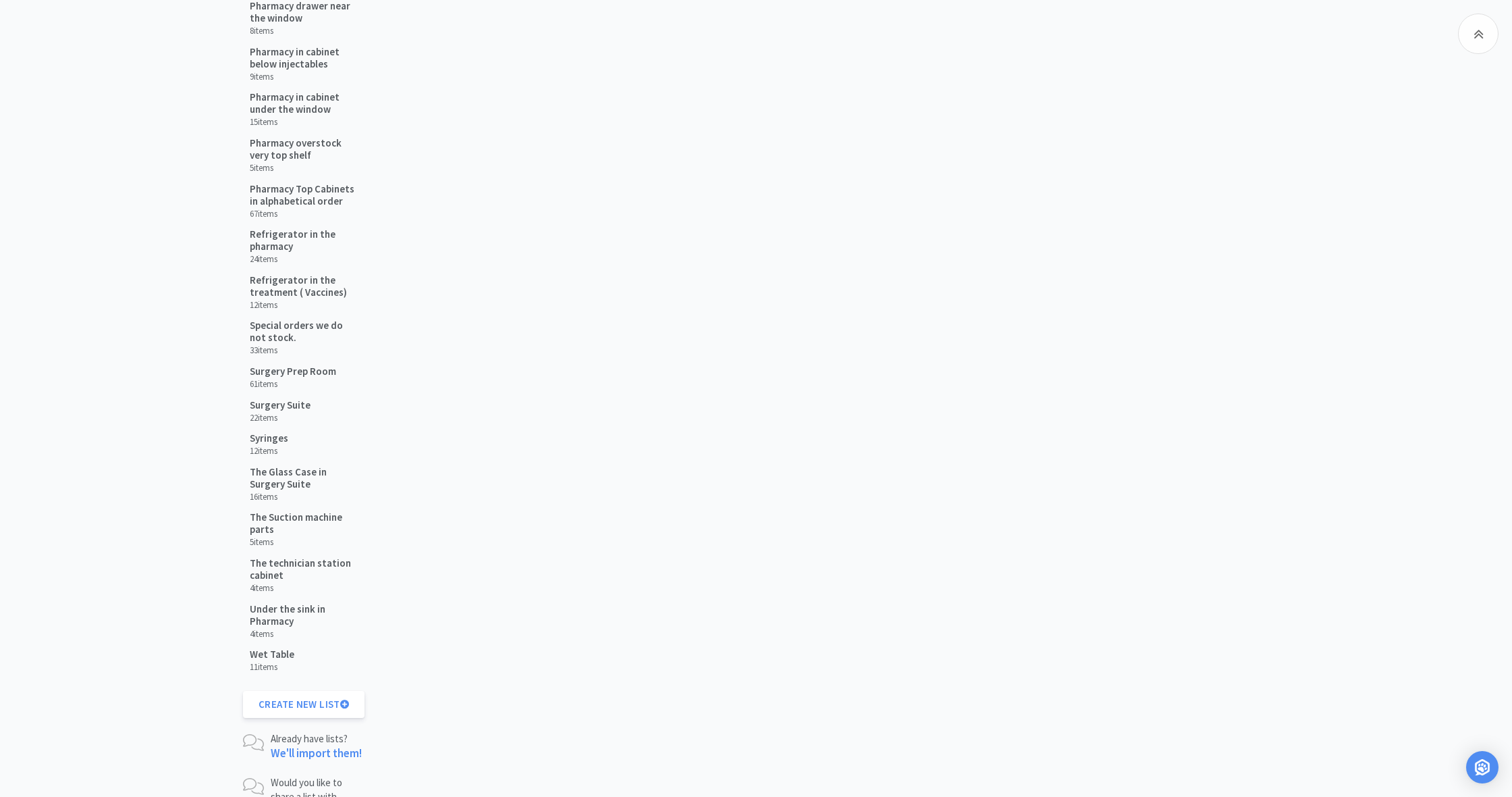
scroll to position [1347, 0]
click at [262, 555] on h5 "The technician station cabinet" at bounding box center [304, 567] width 109 height 24
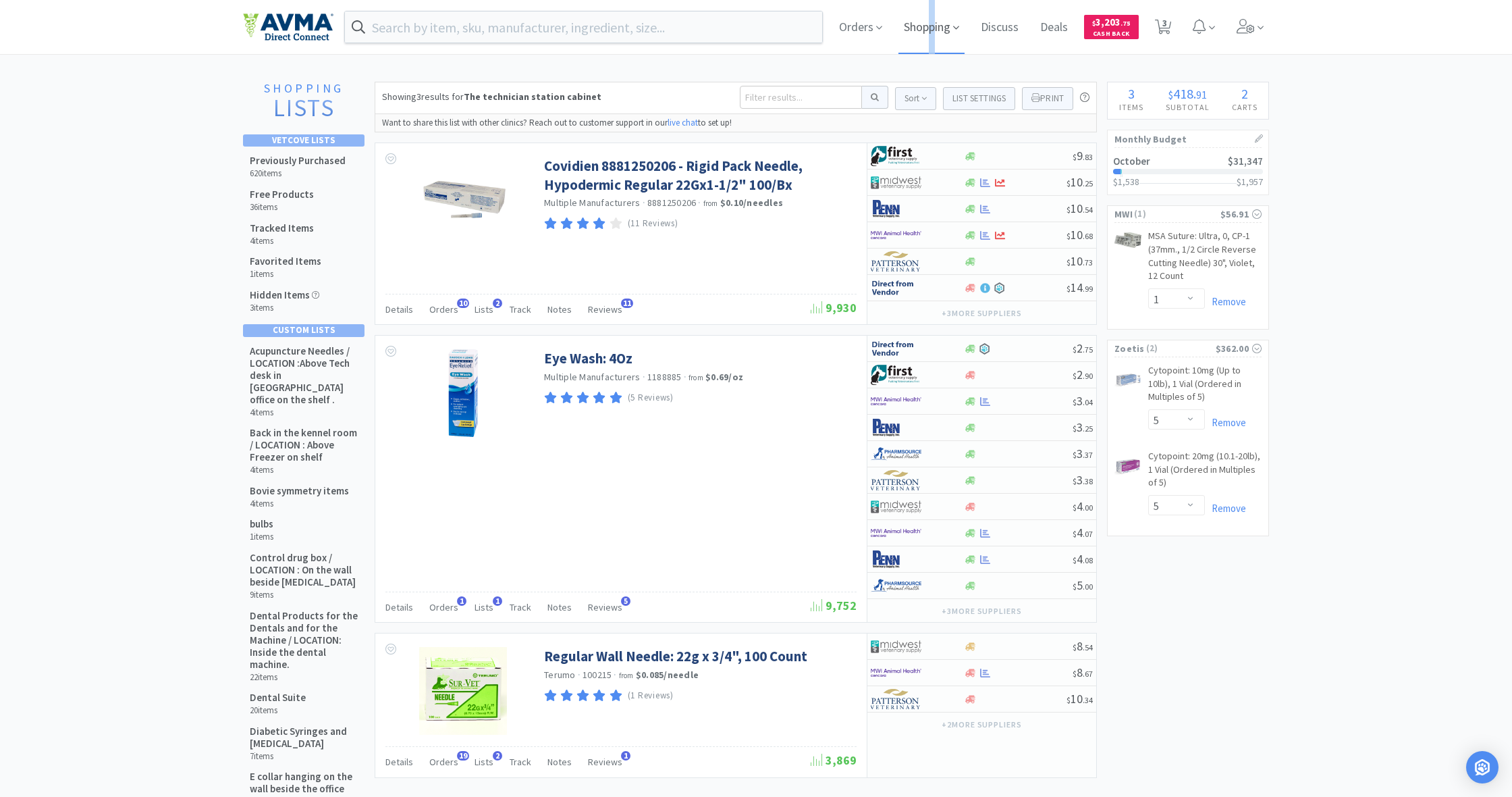
click at [893, 28] on span "Shopping" at bounding box center [931, 27] width 66 height 54
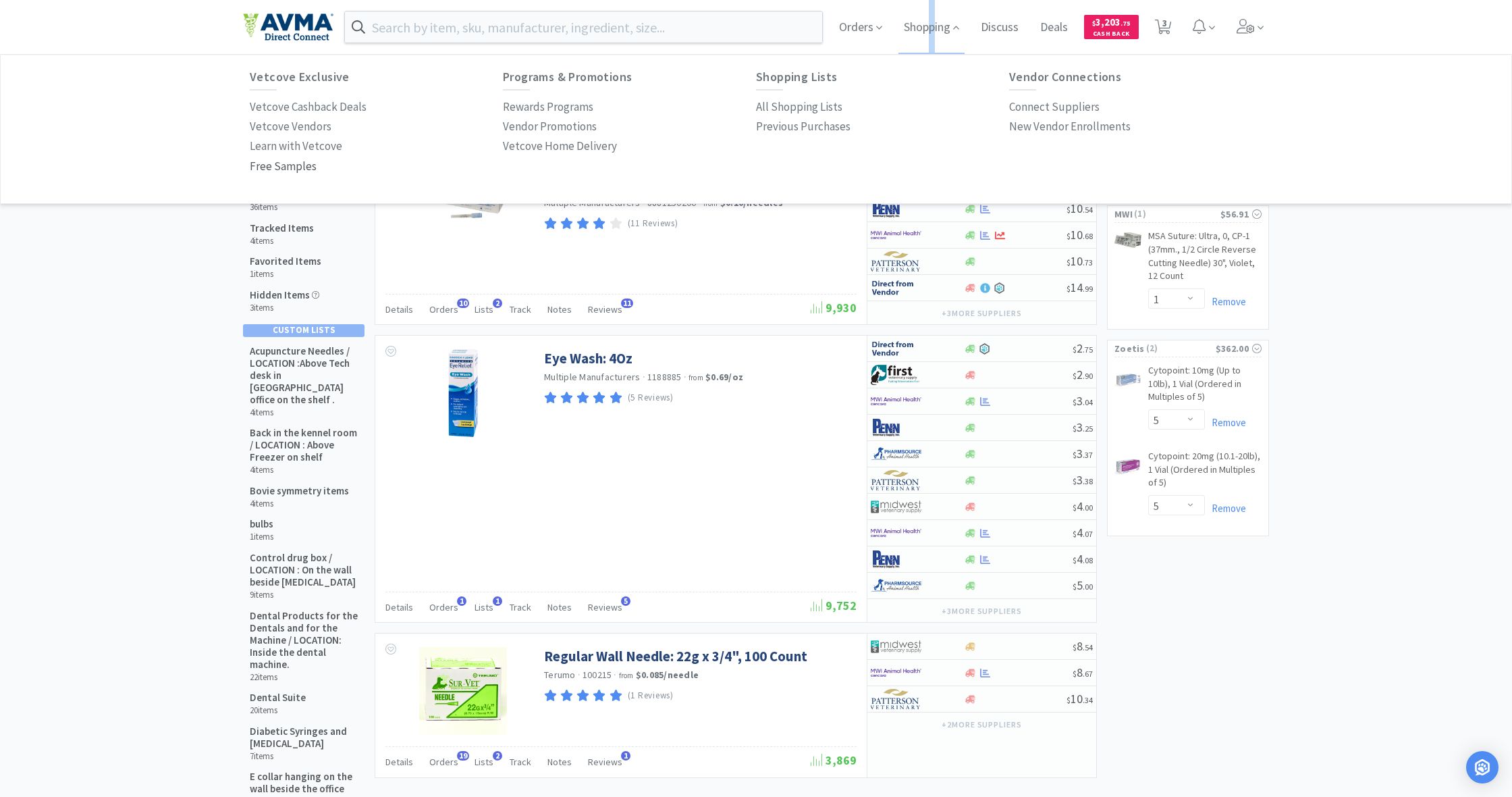
click at [298, 159] on p "Free Samples" at bounding box center [283, 167] width 67 height 18
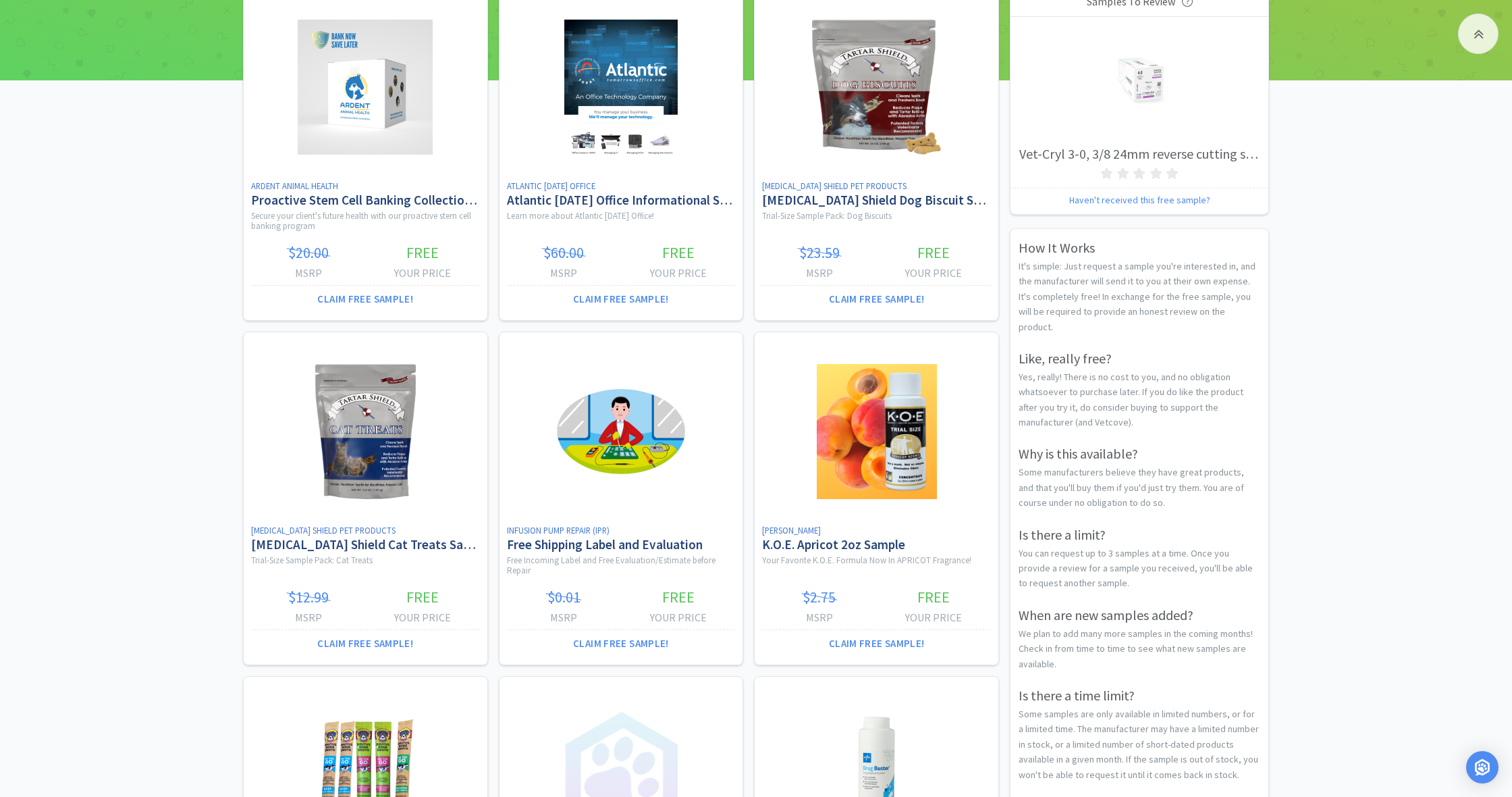
scroll to position [259, 0]
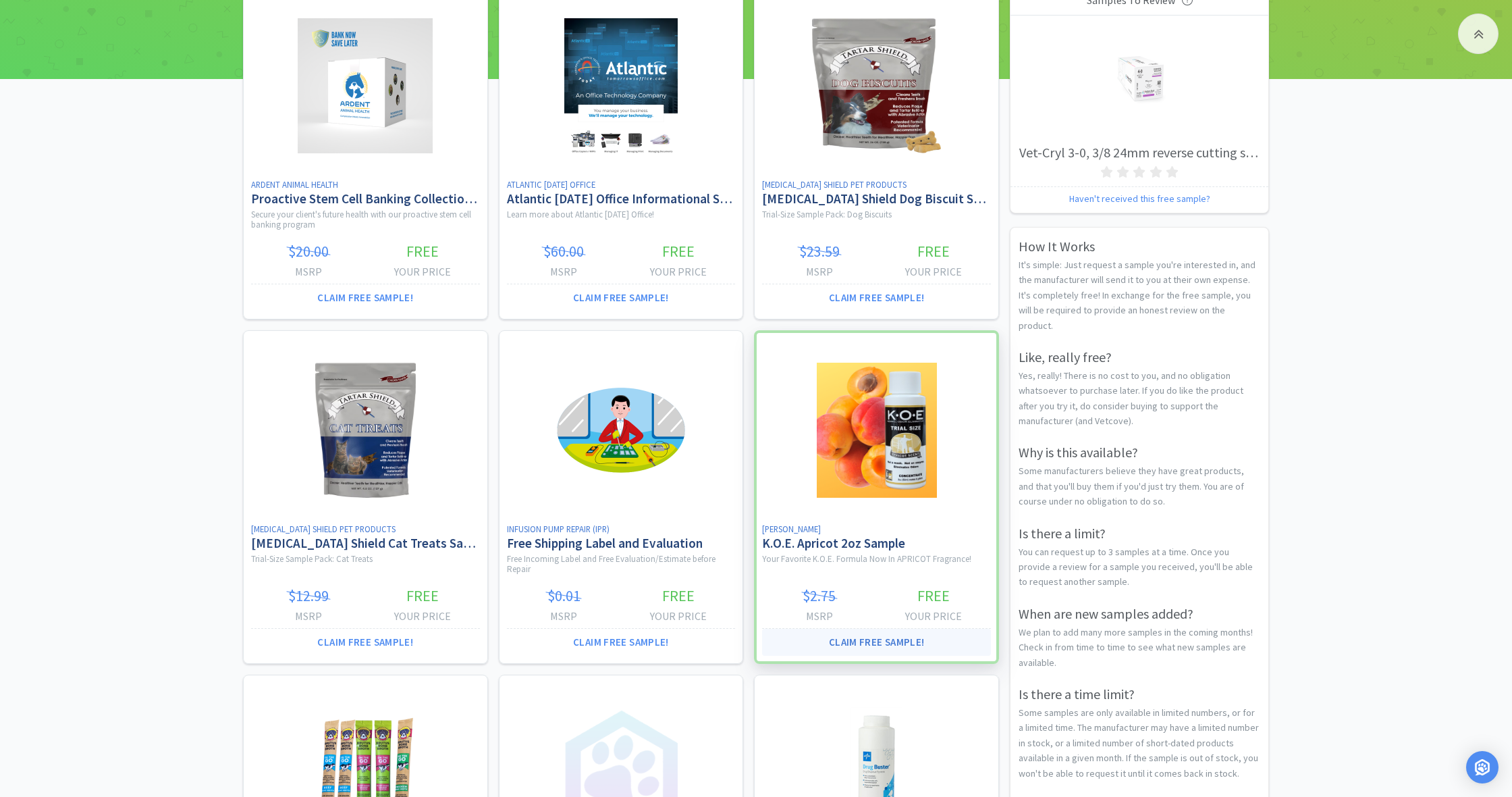
click at [877, 580] on button "Claim Free Sample!" at bounding box center [877, 642] width 229 height 27
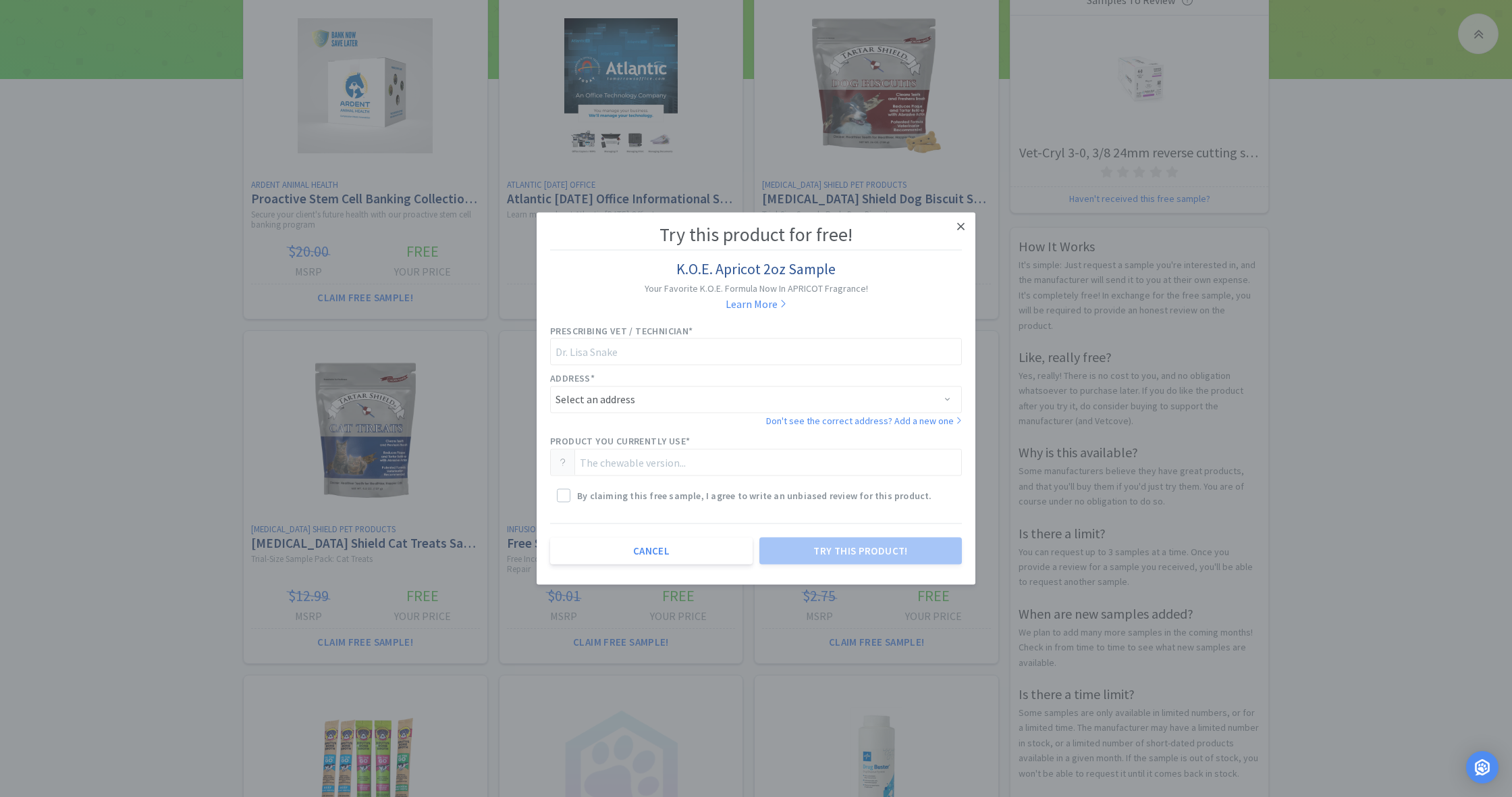
click at [893, 227] on link at bounding box center [961, 227] width 23 height 29
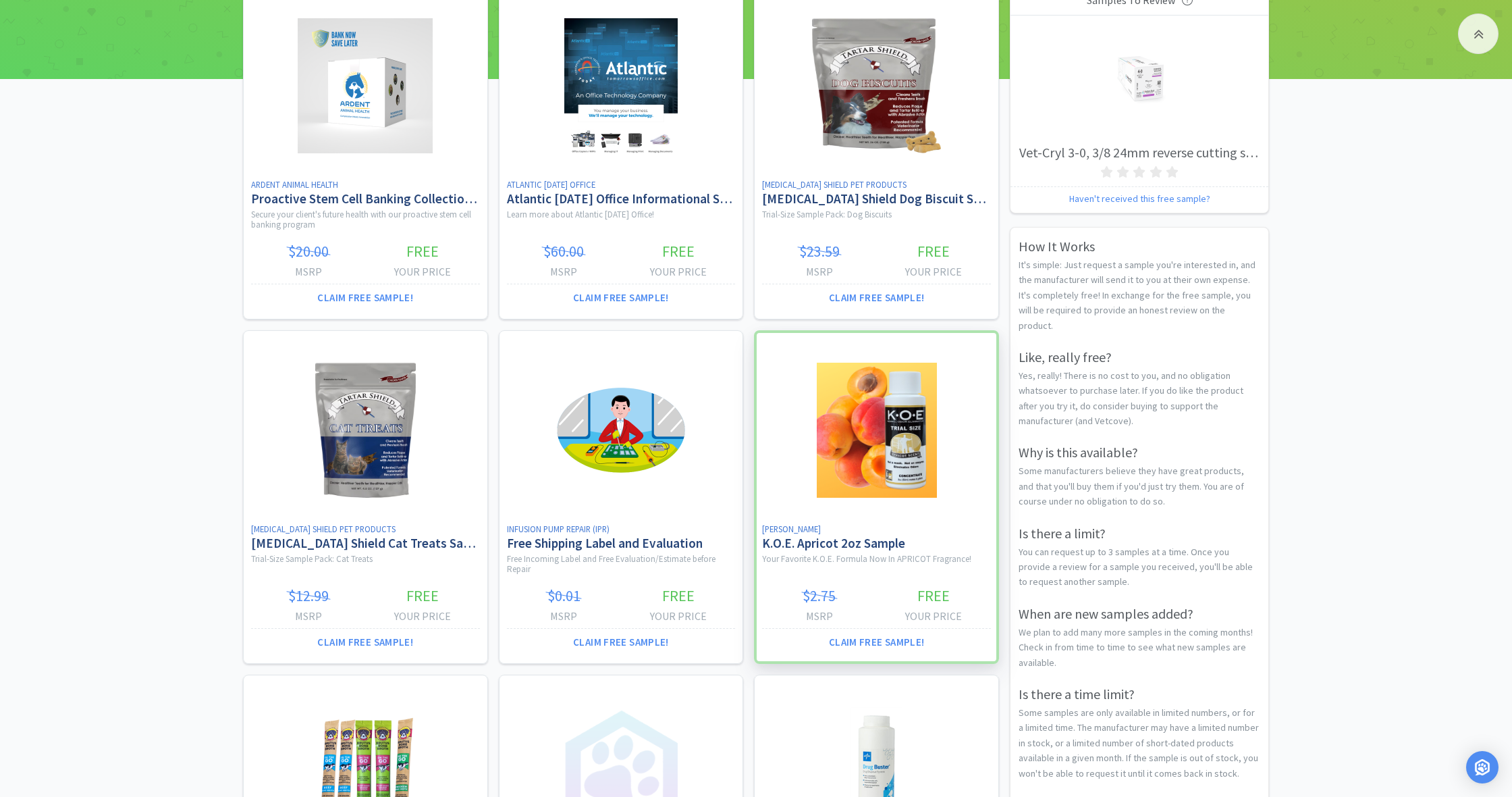
click at [879, 412] on div at bounding box center [877, 497] width 245 height 334
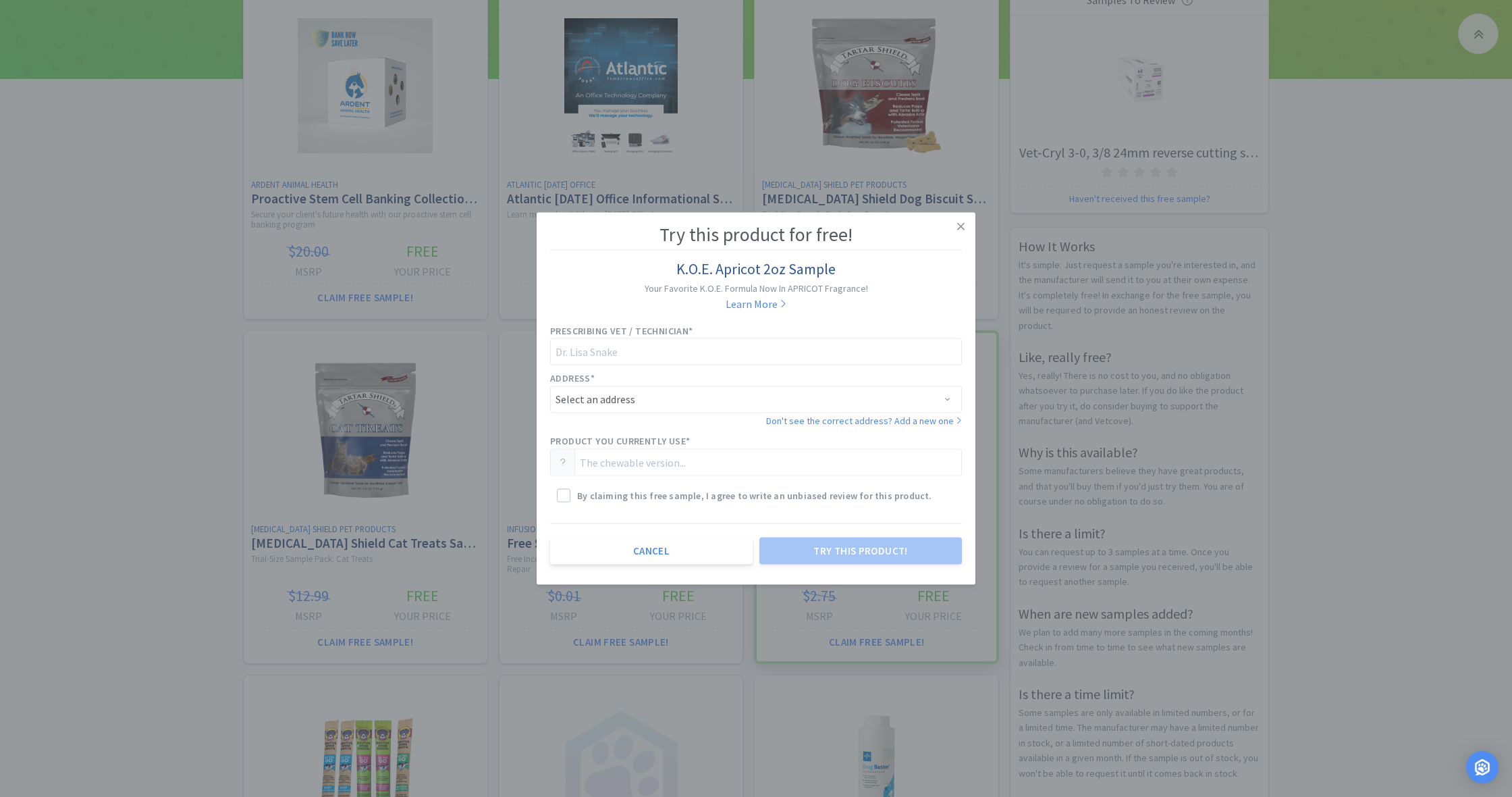
click at [879, 412] on link "Don't see the correct address? Add a new one" at bounding box center [863, 420] width 196 height 15
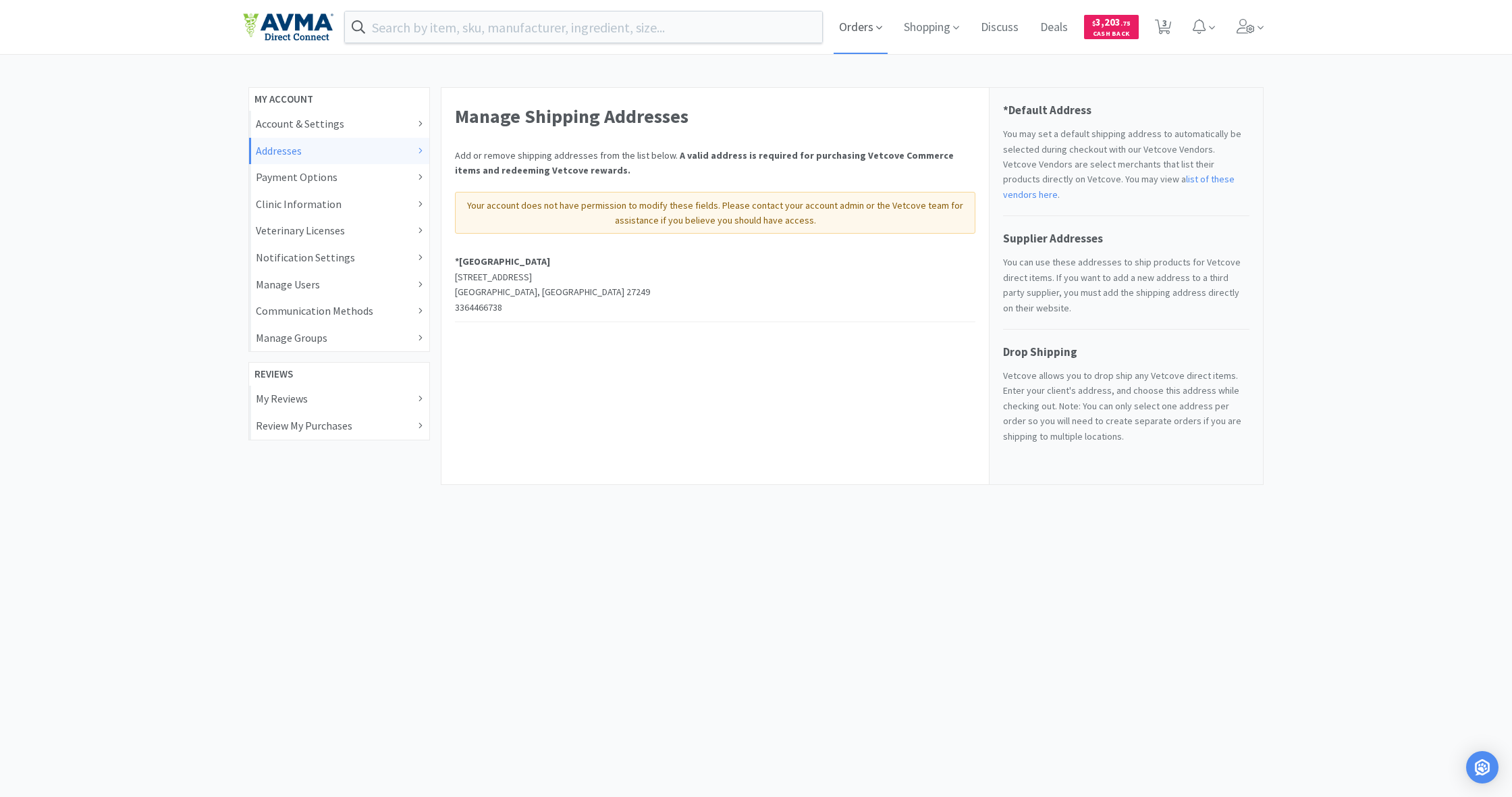
click at [855, 28] on span "Orders" at bounding box center [860, 27] width 54 height 54
